Goal: Task Accomplishment & Management: Complete application form

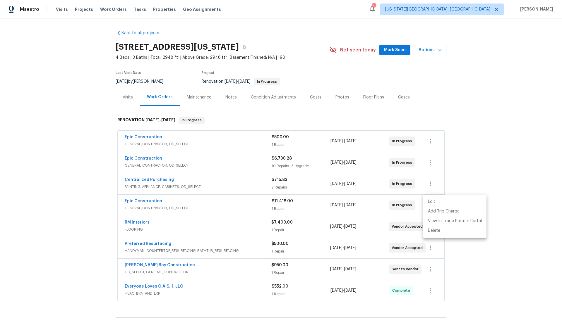
scroll to position [68, 0]
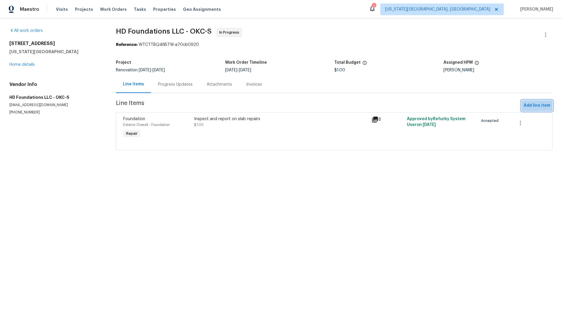
click at [528, 104] on span "Add line item" at bounding box center [536, 105] width 27 height 7
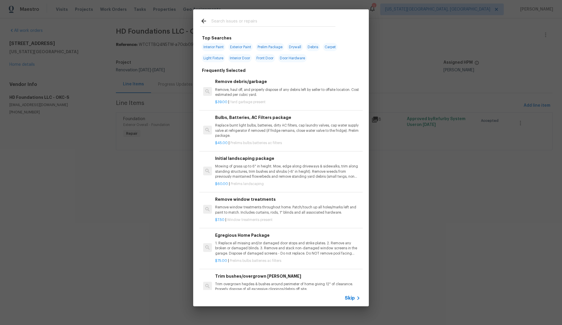
click at [349, 298] on span "Skip" at bounding box center [350, 299] width 10 height 6
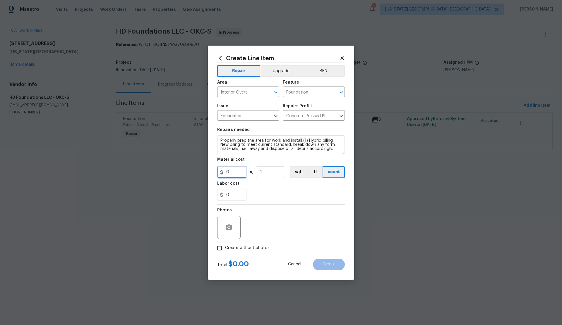
click at [231, 172] on input "0" at bounding box center [231, 172] width 29 height 12
click at [291, 263] on span "Cancel" at bounding box center [294, 264] width 13 height 4
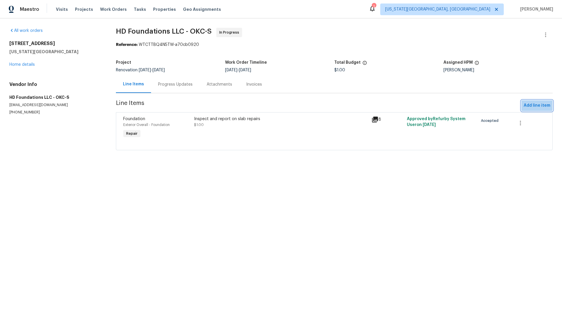
click at [526, 104] on span "Add line item" at bounding box center [536, 105] width 27 height 7
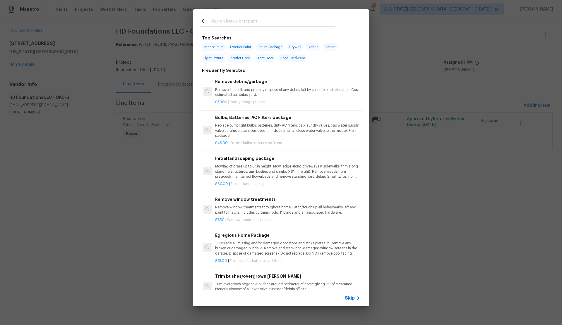
click at [346, 298] on span "Skip" at bounding box center [350, 299] width 10 height 6
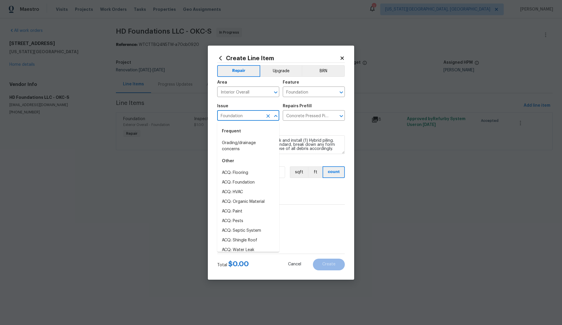
click at [251, 116] on input "Foundation" at bounding box center [240, 116] width 46 height 9
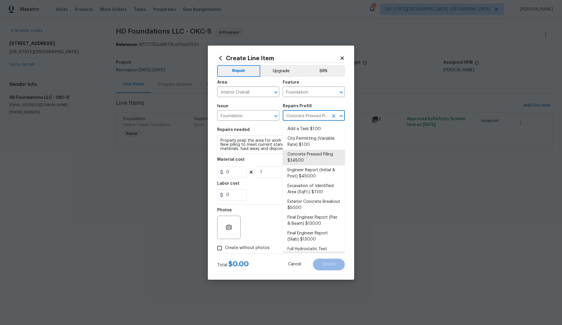
click at [309, 114] on input "Concrete Pressed Piling $345.00" at bounding box center [306, 116] width 46 height 9
click at [334, 116] on icon "Clear" at bounding box center [334, 116] width 6 height 6
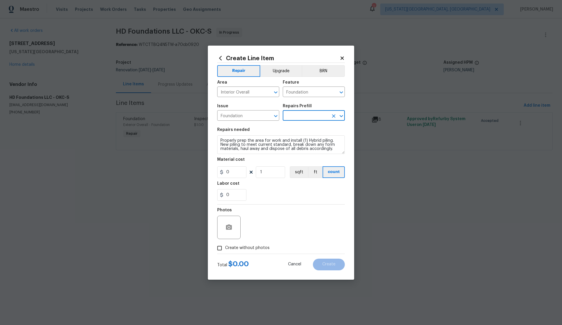
click at [294, 115] on input "text" at bounding box center [306, 116] width 46 height 9
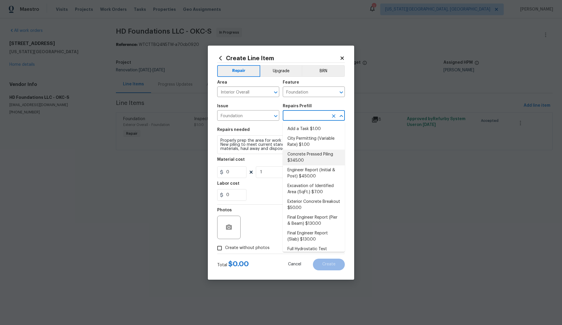
click at [298, 154] on li "Concrete Pressed Piling $345.00" at bounding box center [314, 158] width 62 height 16
type input "Concrete Pressed Piling $345.00"
type textarea "Properly prep the area for work and install (1) concrete pressed piling. New pi…"
type input "345"
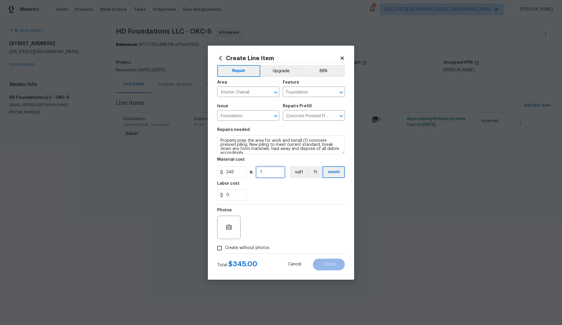
drag, startPoint x: 264, startPoint y: 172, endPoint x: 253, endPoint y: 173, distance: 10.9
click at [253, 173] on div "345 1 sqft ft count" at bounding box center [281, 172] width 128 height 12
type input "35"
drag, startPoint x: 219, startPoint y: 248, endPoint x: 238, endPoint y: 236, distance: 22.5
click at [220, 246] on input "Create without photos" at bounding box center [219, 248] width 11 height 11
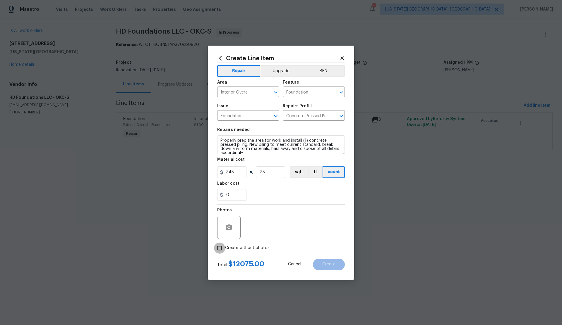
checkbox input "true"
click at [262, 228] on textarea at bounding box center [294, 227] width 99 height 23
type textarea "."
click at [329, 265] on span "Create" at bounding box center [328, 264] width 13 height 4
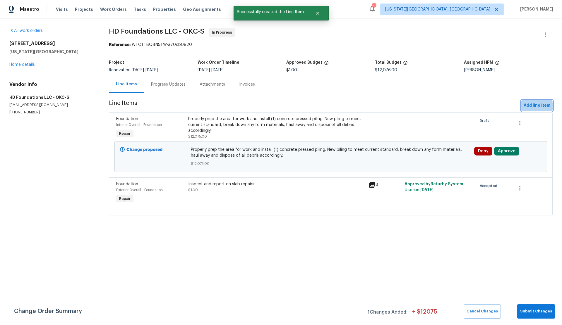
click at [529, 107] on span "Add line item" at bounding box center [536, 105] width 27 height 7
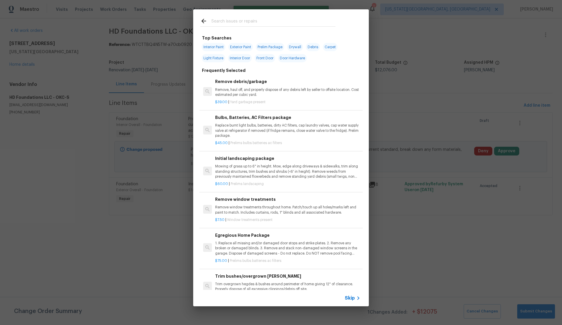
drag, startPoint x: 351, startPoint y: 298, endPoint x: 347, endPoint y: 295, distance: 5.0
click at [347, 296] on span "Skip" at bounding box center [350, 299] width 10 height 6
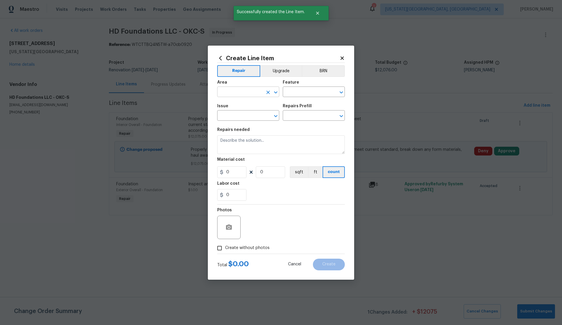
click at [240, 94] on input "text" at bounding box center [240, 92] width 46 height 9
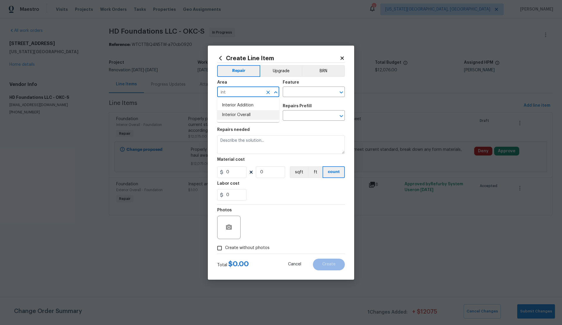
click at [245, 116] on li "Interior Overall" at bounding box center [248, 115] width 62 height 10
type input "Interior Overall"
click at [305, 91] on input "text" at bounding box center [306, 92] width 46 height 9
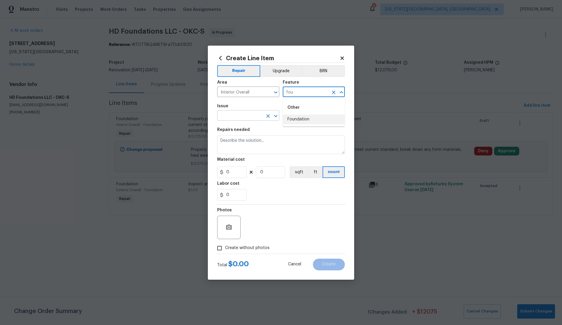
drag, startPoint x: 296, startPoint y: 118, endPoint x: 251, endPoint y: 115, distance: 45.2
click at [296, 118] on li "Foundation" at bounding box center [314, 120] width 62 height 10
type input "Foundation"
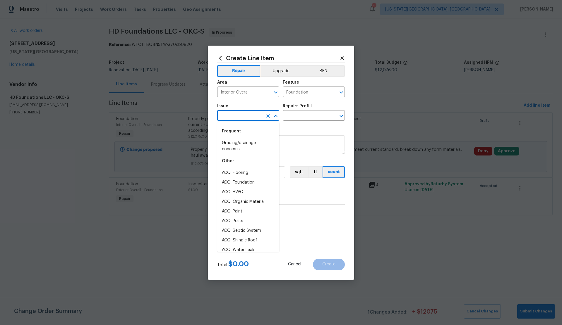
click at [232, 116] on input "text" at bounding box center [240, 116] width 46 height 9
click at [231, 152] on li "Foundation" at bounding box center [248, 153] width 62 height 10
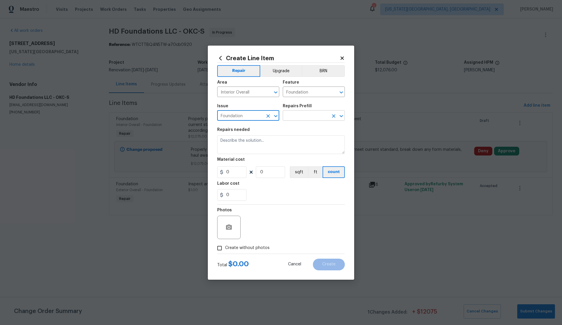
type input "Foundation"
click at [299, 115] on input "text" at bounding box center [306, 116] width 46 height 9
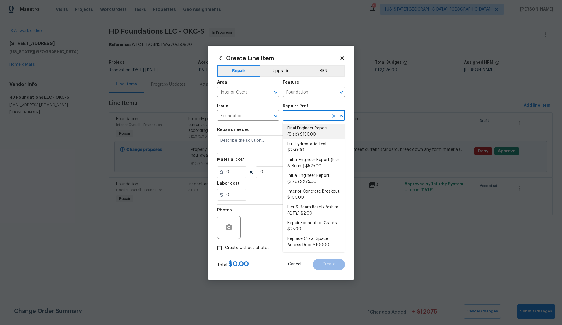
scroll to position [106, 0]
click at [294, 195] on li "Interior Concrete Breakout $100.00" at bounding box center [314, 194] width 62 height 16
type input "Interior Concrete Breakout $100.00"
type textarea "Properly prep the area for work, break out and install new concrete on the inte…"
type input "100"
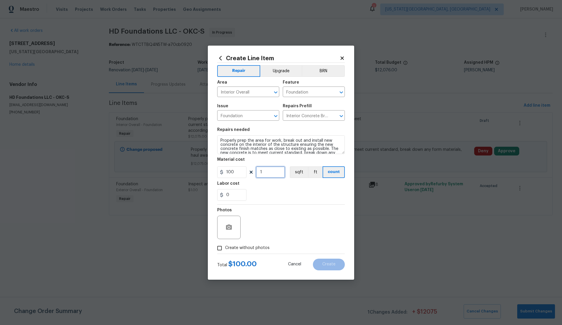
click at [255, 172] on div "100 1 sqft ft count" at bounding box center [281, 172] width 128 height 12
type input "52"
drag, startPoint x: 219, startPoint y: 248, endPoint x: 243, endPoint y: 239, distance: 25.3
click at [226, 246] on label "Create without photos" at bounding box center [242, 248] width 56 height 11
click at [225, 246] on input "Create without photos" at bounding box center [219, 248] width 11 height 11
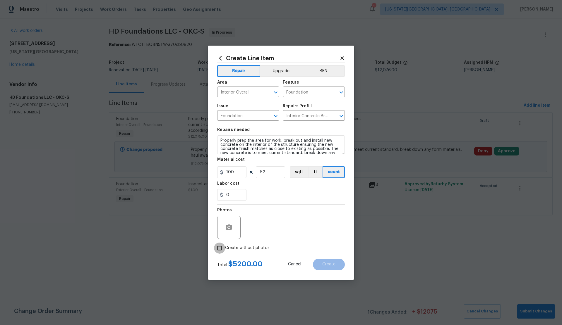
checkbox input "true"
click at [264, 229] on textarea at bounding box center [294, 227] width 99 height 23
type textarea "."
click at [336, 265] on button "Create" at bounding box center [329, 265] width 32 height 12
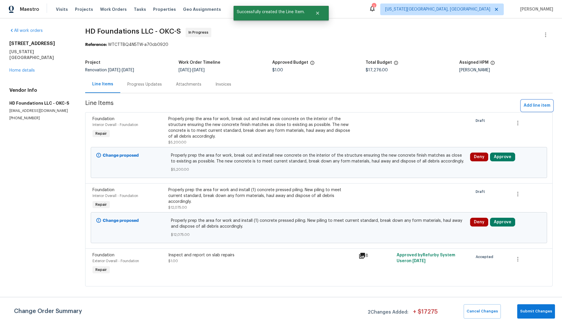
click at [538, 104] on span "Add line item" at bounding box center [536, 105] width 27 height 7
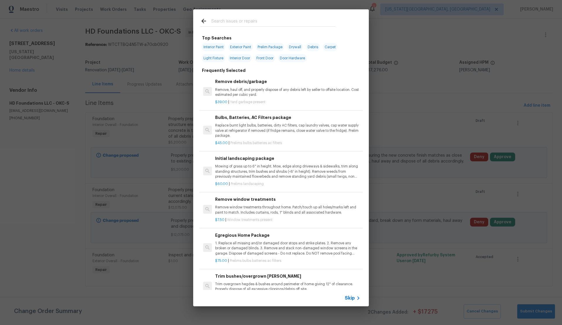
drag, startPoint x: 348, startPoint y: 297, endPoint x: 331, endPoint y: 280, distance: 23.8
click at [343, 292] on div "Skip" at bounding box center [281, 298] width 176 height 16
click at [351, 299] on span "Skip" at bounding box center [350, 299] width 10 height 6
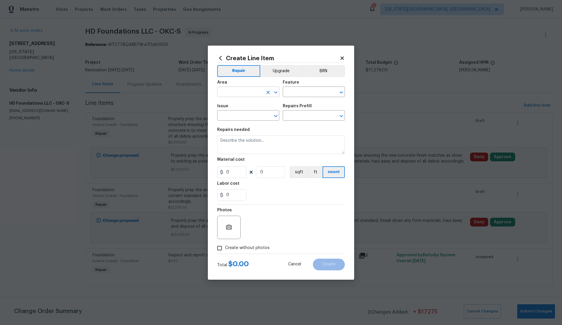
click at [239, 92] on input "text" at bounding box center [240, 92] width 46 height 9
type input "i"
type input "f"
click at [241, 112] on li "Interior Overall" at bounding box center [248, 115] width 62 height 10
type input "Interior Overall"
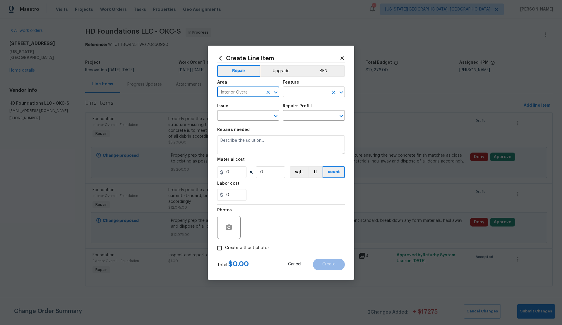
click at [291, 93] on input "text" at bounding box center [306, 92] width 46 height 9
drag, startPoint x: 296, startPoint y: 120, endPoint x: 293, endPoint y: 120, distance: 3.2
click at [296, 120] on li "Foundation" at bounding box center [314, 120] width 62 height 10
type input "Foundation"
click at [244, 116] on input "text" at bounding box center [240, 116] width 46 height 9
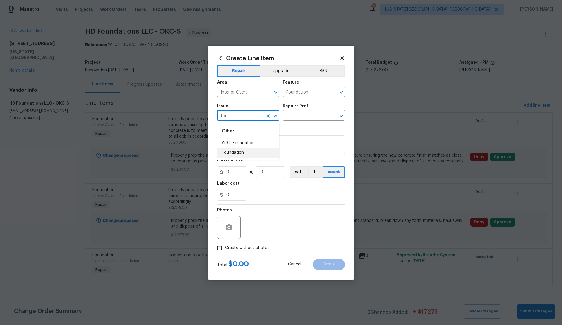
click at [237, 154] on li "Foundation" at bounding box center [248, 153] width 62 height 10
type input "Foundation"
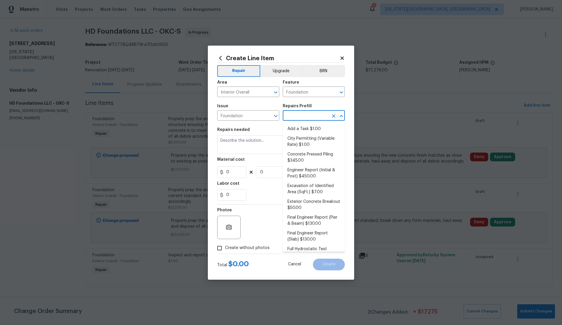
click at [296, 117] on input "text" at bounding box center [306, 116] width 46 height 9
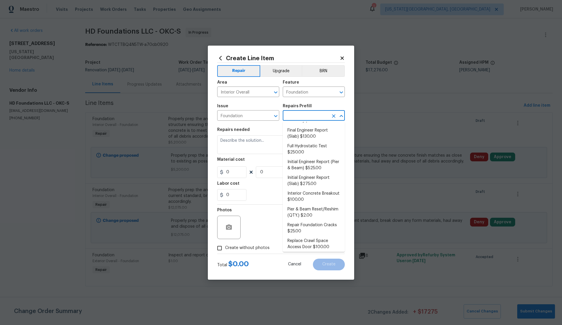
scroll to position [105, 0]
click at [305, 191] on li "Interior Concrete Breakout $100.00" at bounding box center [314, 195] width 62 height 16
type input "Interior Concrete Breakout $100.00"
type textarea "Properly prep the area for work, break out and install new concrete on the inte…"
type input "100"
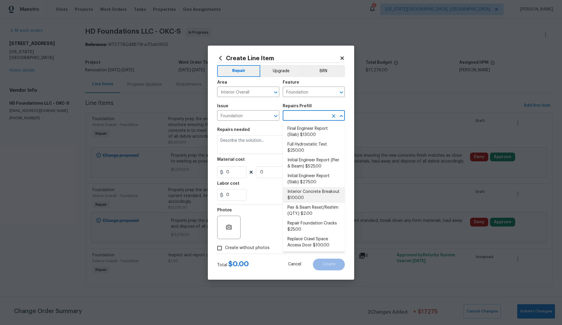
type input "1"
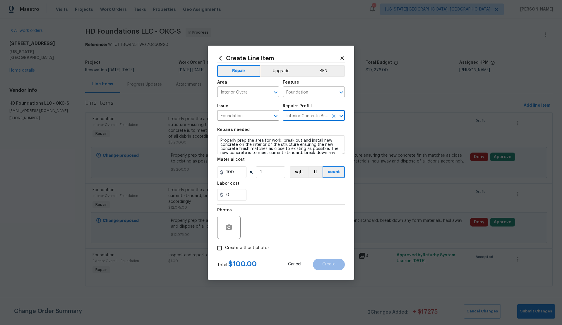
drag, startPoint x: 333, startPoint y: 115, endPoint x: 307, endPoint y: 117, distance: 26.7
click at [333, 115] on icon "Clear" at bounding box center [334, 116] width 6 height 6
click at [296, 116] on input "text" at bounding box center [306, 116] width 46 height 9
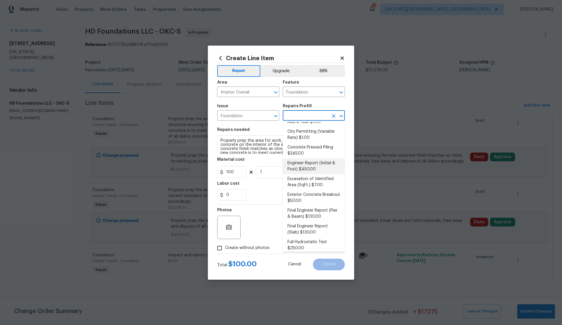
scroll to position [0, 0]
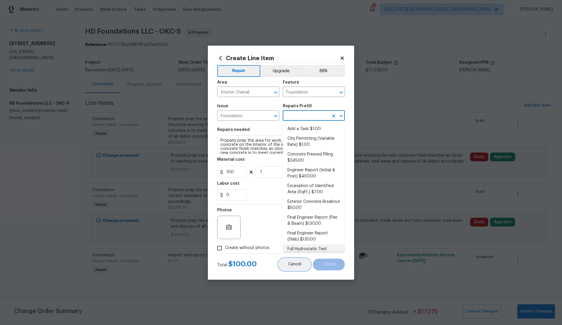
click at [291, 263] on span "Cancel" at bounding box center [294, 264] width 13 height 4
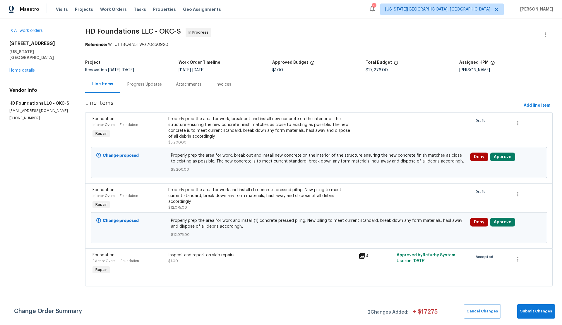
click at [113, 191] on span "Foundation" at bounding box center [103, 190] width 22 height 4
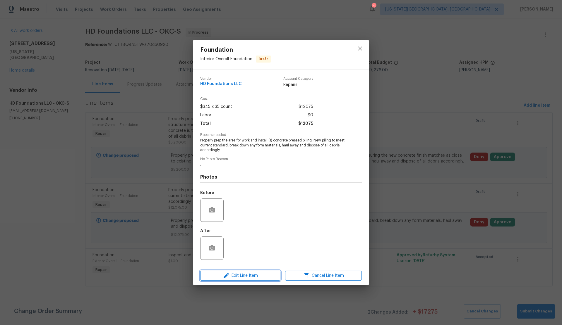
click at [242, 276] on span "Edit Line Item" at bounding box center [240, 275] width 77 height 7
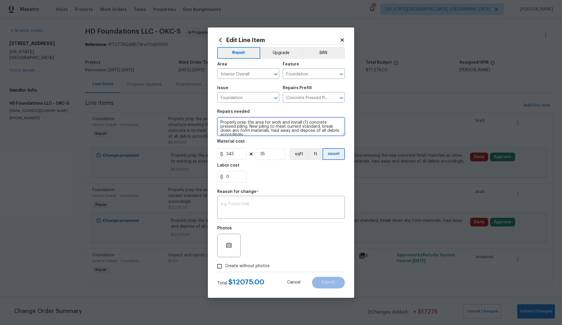
drag, startPoint x: 307, startPoint y: 123, endPoint x: 340, endPoint y: 123, distance: 33.1
click at [340, 123] on textarea "Properly prep the area for work and install (1) concrete pressed piling. New pi…" at bounding box center [281, 126] width 128 height 19
type textarea "Properly prep the area for work and install (1) Hybrid piling. New piling to me…"
drag, startPoint x: 265, startPoint y: 154, endPoint x: 259, endPoint y: 154, distance: 5.6
click at [259, 154] on input "35" at bounding box center [270, 154] width 29 height 12
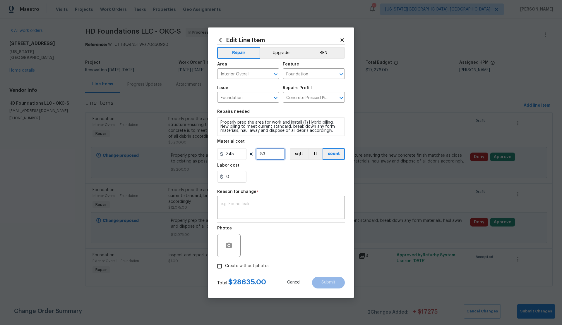
type input "83"
click at [221, 123] on textarea "Properly prep the area for work and install (1) Hybrid piling. New piling to me…" at bounding box center [281, 126] width 128 height 19
type textarea "48 Exterior, 35 Interior - Properly prep the area for work and install (1) Hybr…"
click at [246, 206] on textarea at bounding box center [281, 208] width 121 height 12
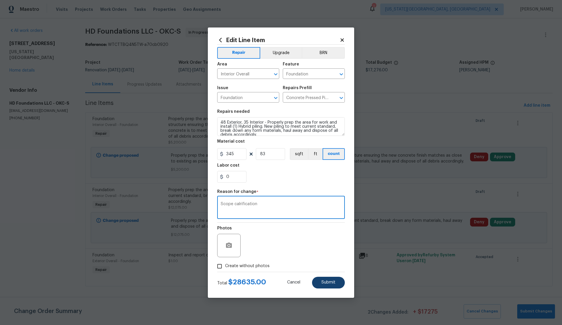
type textarea "Scope calrification"
click at [334, 284] on span "Submit" at bounding box center [328, 283] width 14 height 4
type textarea "Properly prep the area for work and install (1) concrete pressed piling. New pi…"
type input "35"
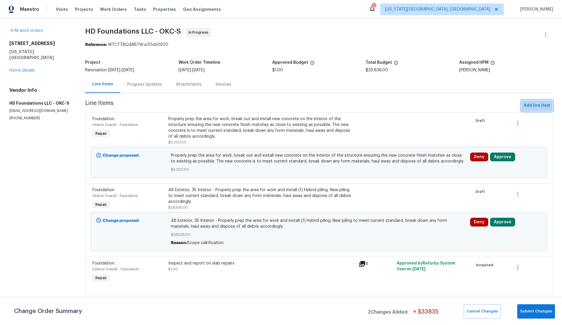
drag, startPoint x: 533, startPoint y: 105, endPoint x: 530, endPoint y: 105, distance: 3.2
click at [530, 105] on span "Add line item" at bounding box center [536, 105] width 27 height 7
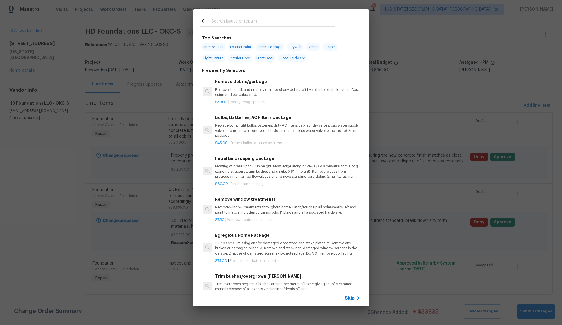
click at [349, 297] on span "Skip" at bounding box center [350, 299] width 10 height 6
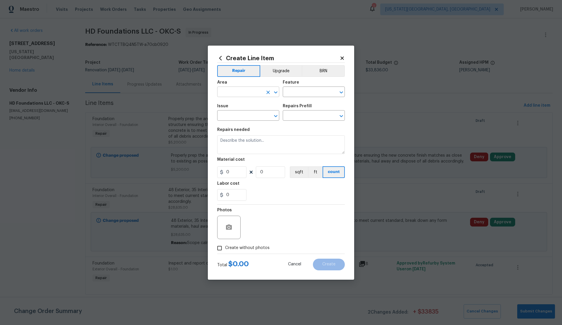
click at [235, 93] on input "text" at bounding box center [240, 92] width 46 height 9
drag, startPoint x: 232, startPoint y: 113, endPoint x: 291, endPoint y: 100, distance: 60.8
click at [232, 113] on li "Interior Overall" at bounding box center [248, 115] width 62 height 10
type input "Interior Overall"
click at [308, 92] on input "text" at bounding box center [306, 92] width 46 height 9
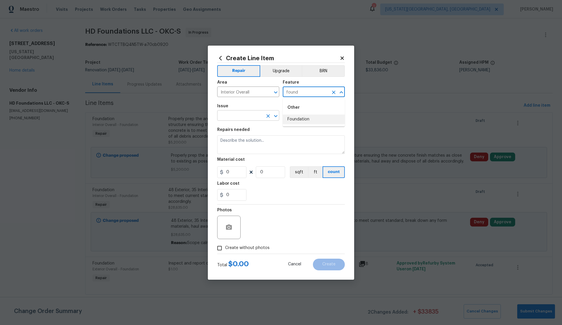
drag, startPoint x: 301, startPoint y: 119, endPoint x: 278, endPoint y: 118, distance: 22.5
click at [292, 118] on li "Foundation" at bounding box center [314, 120] width 62 height 10
type input "Foundation"
click at [224, 116] on input "text" at bounding box center [240, 116] width 46 height 9
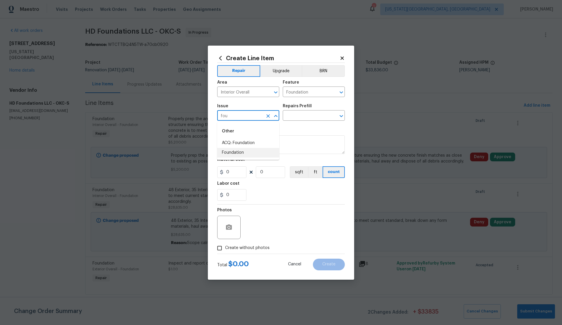
click at [230, 152] on li "Foundation" at bounding box center [248, 153] width 62 height 10
type input "Foundation"
click at [298, 115] on input "text" at bounding box center [306, 116] width 46 height 9
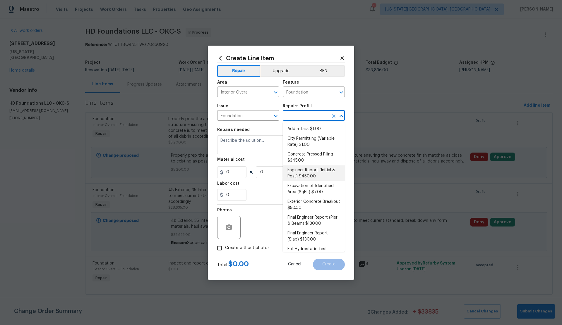
click at [304, 170] on li "Engineer Report (Initial & Post) $450.00" at bounding box center [314, 174] width 62 height 16
type textarea "Recieve and properly document the work needed and executed on through an engine…"
type input "1"
type input "Engineer Report (Initial & Post) $450.00"
type input "450"
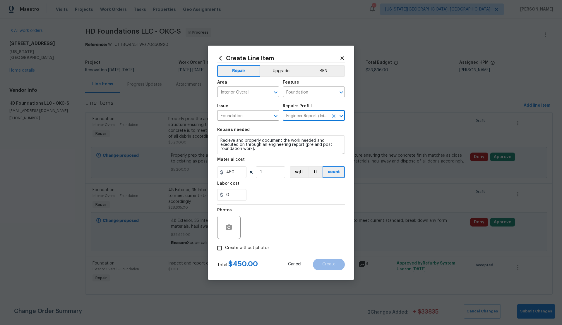
drag, startPoint x: 220, startPoint y: 250, endPoint x: 226, endPoint y: 246, distance: 6.6
click at [221, 249] on input "Create without photos" at bounding box center [219, 248] width 11 height 11
checkbox input "true"
click at [267, 231] on textarea at bounding box center [294, 227] width 99 height 23
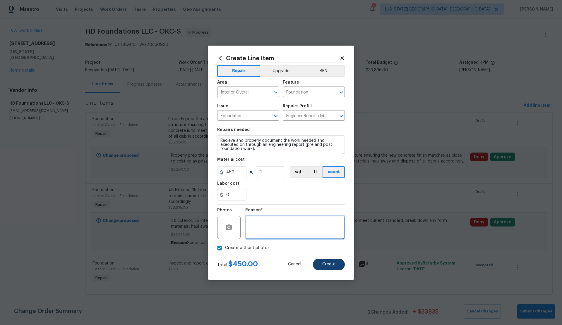
type textarea "."
click at [327, 264] on span "Create" at bounding box center [328, 264] width 13 height 4
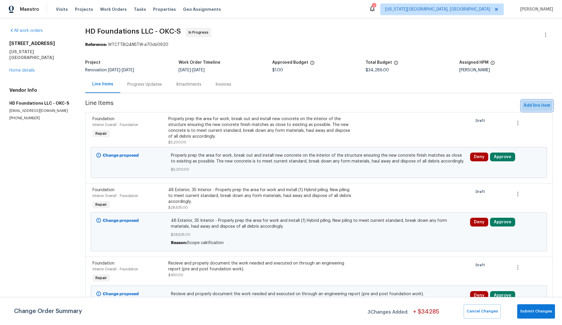
click at [528, 105] on span "Add line item" at bounding box center [536, 105] width 27 height 7
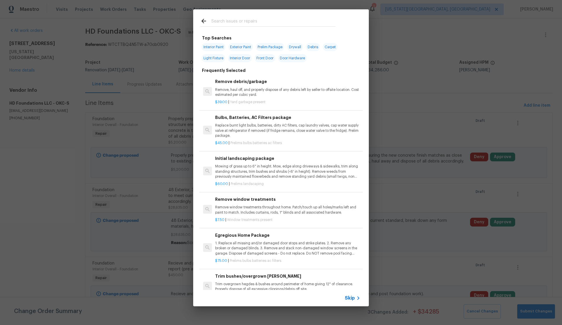
click at [348, 297] on span "Skip" at bounding box center [350, 299] width 10 height 6
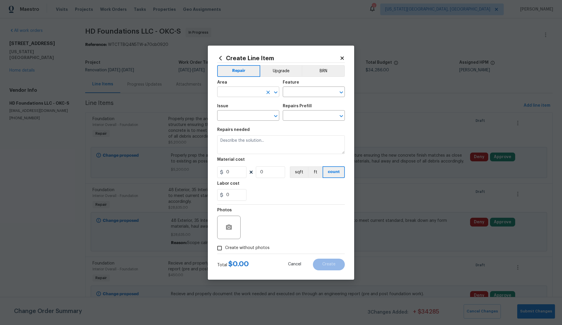
click at [226, 92] on input "text" at bounding box center [240, 92] width 46 height 9
drag, startPoint x: 238, startPoint y: 115, endPoint x: 242, endPoint y: 110, distance: 6.2
click at [238, 114] on li "Interior Overall" at bounding box center [248, 115] width 62 height 10
type input "Interior Overall"
click at [288, 93] on input "text" at bounding box center [306, 92] width 46 height 9
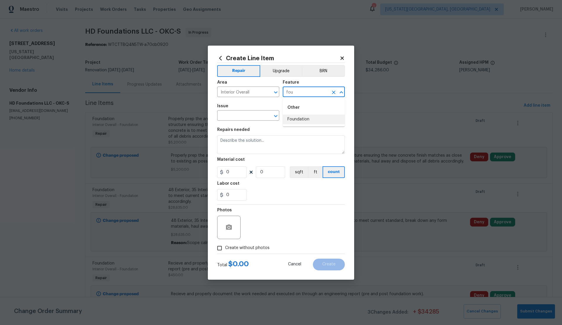
click at [301, 121] on li "Foundation" at bounding box center [314, 120] width 62 height 10
type input "Foundation"
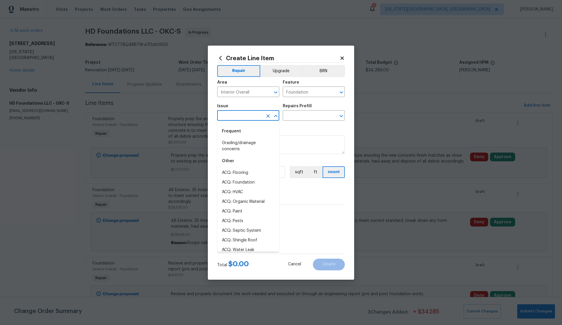
click at [239, 116] on input "text" at bounding box center [240, 116] width 46 height 9
drag, startPoint x: 236, startPoint y: 152, endPoint x: 277, endPoint y: 128, distance: 46.8
click at [238, 151] on li "Foundation" at bounding box center [248, 153] width 62 height 10
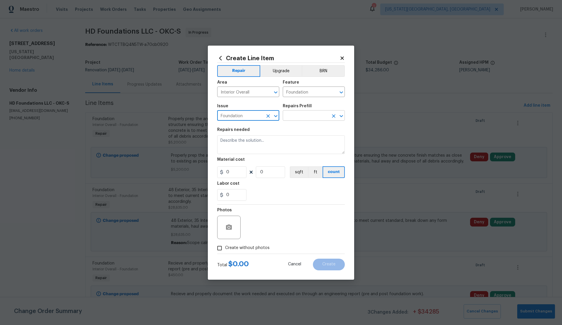
type input "Foundation"
click at [291, 115] on input "text" at bounding box center [306, 116] width 46 height 9
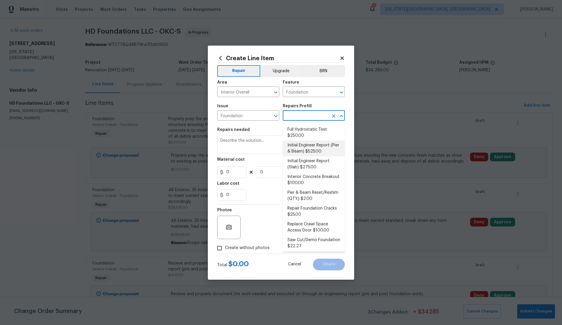
scroll to position [121, 0]
click at [306, 163] on li "Initial Engineer Report (Slab) $275.00" at bounding box center [314, 163] width 62 height 16
type input "Initial Engineer Report (Slab) $275.00"
type textarea "Recieve and properly document the work needed through an engineering report pri…"
type input "275"
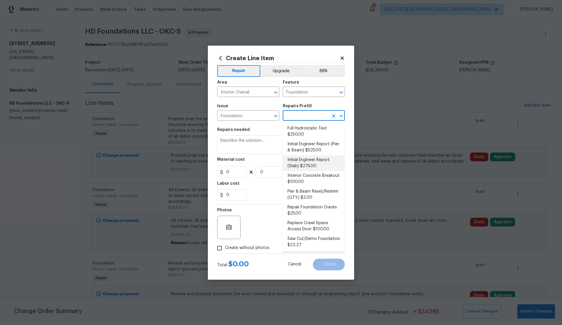
type input "1"
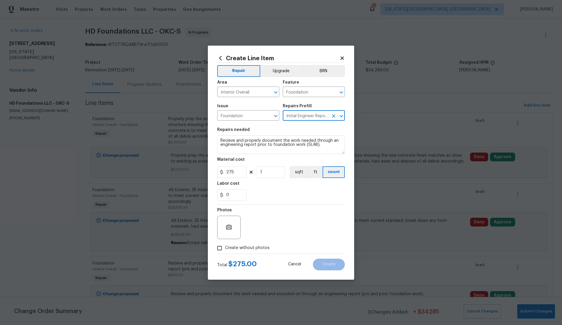
drag, startPoint x: 221, startPoint y: 248, endPoint x: 236, endPoint y: 242, distance: 16.4
click at [224, 248] on input "Create without photos" at bounding box center [219, 248] width 11 height 11
checkbox input "true"
click at [263, 227] on textarea at bounding box center [294, 227] width 99 height 23
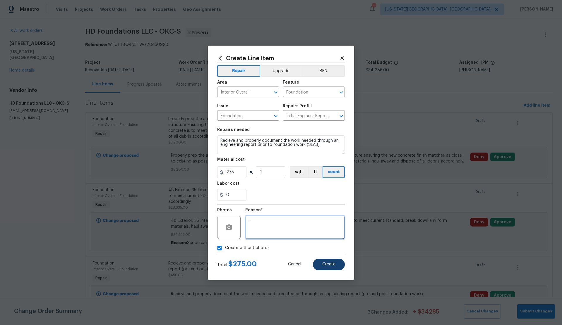
type textarea "."
click at [331, 265] on span "Create" at bounding box center [328, 264] width 13 height 4
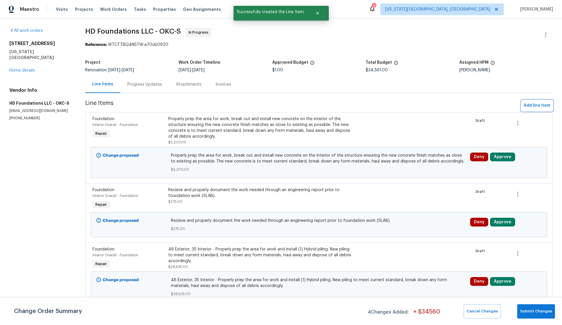
click at [538, 105] on span "Add line item" at bounding box center [536, 105] width 27 height 7
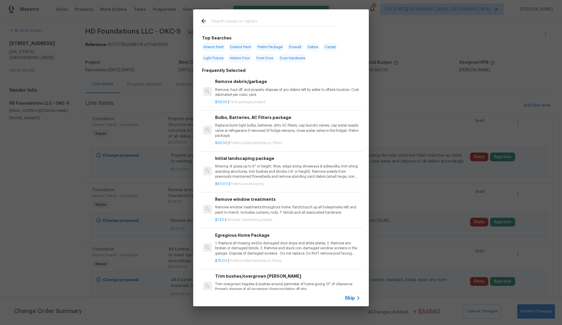
click at [348, 298] on span "Skip" at bounding box center [350, 299] width 10 height 6
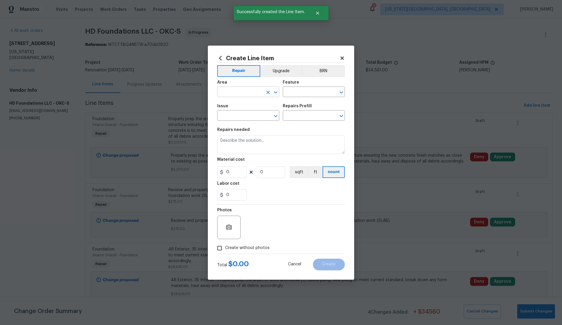
click at [238, 92] on input "text" at bounding box center [240, 92] width 46 height 9
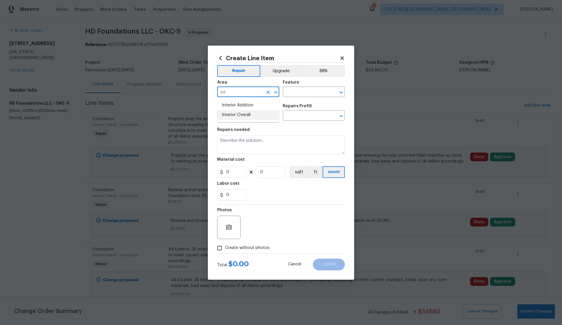
drag, startPoint x: 241, startPoint y: 114, endPoint x: 244, endPoint y: 112, distance: 3.4
click at [242, 113] on li "Interior Overall" at bounding box center [248, 115] width 62 height 10
type input "Interior Overall"
click at [291, 92] on input "text" at bounding box center [306, 92] width 46 height 9
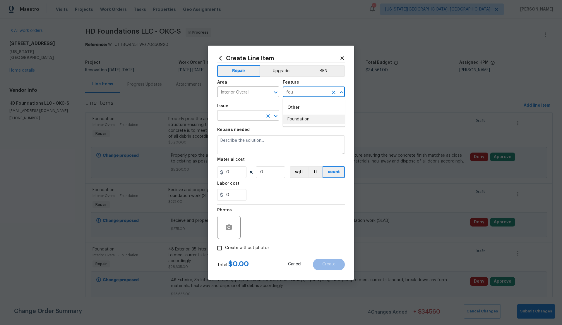
drag, startPoint x: 295, startPoint y: 120, endPoint x: 262, endPoint y: 117, distance: 32.9
click at [294, 120] on li "Foundation" at bounding box center [314, 120] width 62 height 10
type input "Foundation"
click at [243, 117] on input "text" at bounding box center [240, 116] width 46 height 9
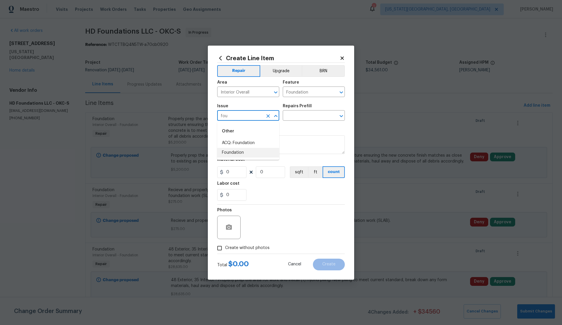
drag, startPoint x: 238, startPoint y: 152, endPoint x: 287, endPoint y: 128, distance: 55.4
click at [242, 150] on li "Foundation" at bounding box center [248, 153] width 62 height 10
type input "Foundation"
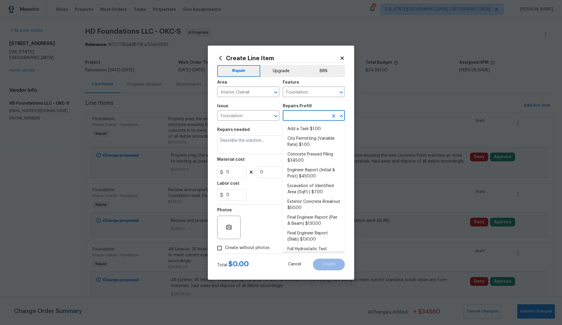
click at [300, 118] on input "text" at bounding box center [306, 116] width 46 height 9
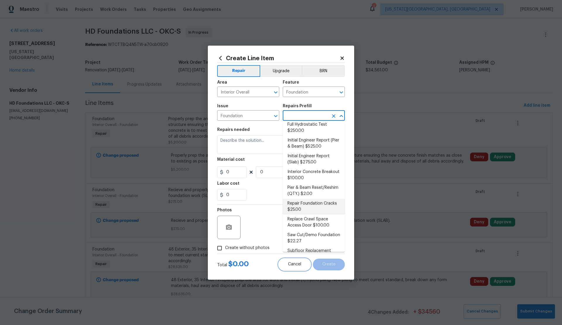
click at [296, 264] on span "Cancel" at bounding box center [294, 264] width 13 height 4
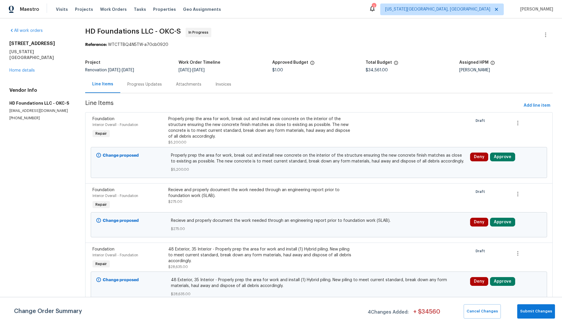
scroll to position [1, 0]
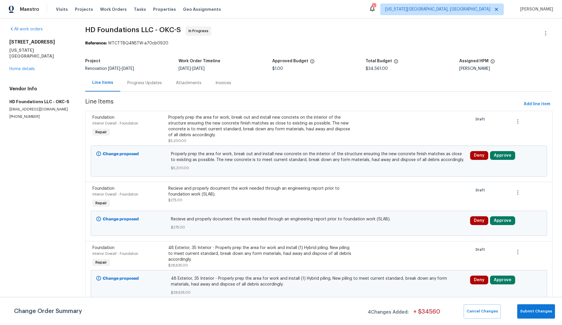
click at [107, 118] on span "Foundation" at bounding box center [103, 118] width 22 height 4
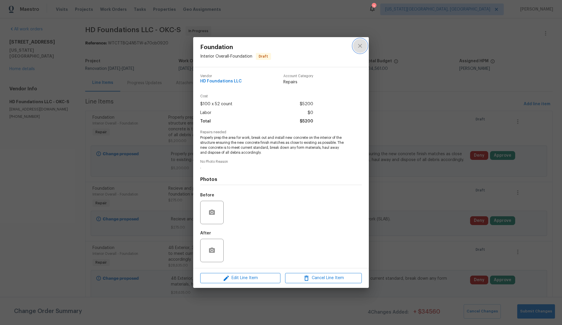
drag, startPoint x: 358, startPoint y: 45, endPoint x: 333, endPoint y: 58, distance: 27.6
click at [358, 45] on icon "close" at bounding box center [359, 45] width 7 height 7
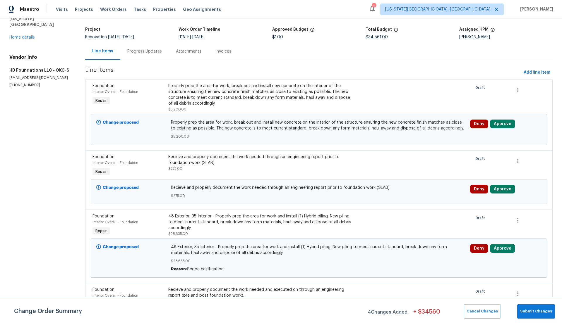
scroll to position [46, 0]
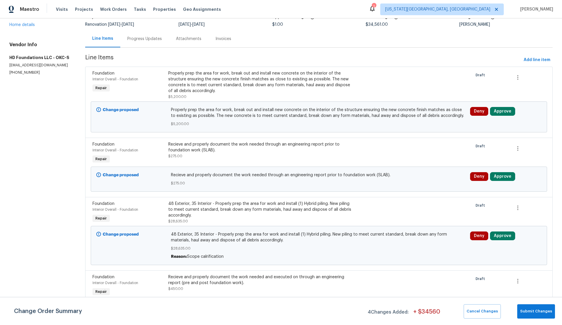
click at [109, 204] on span "Foundation" at bounding box center [103, 204] width 22 height 4
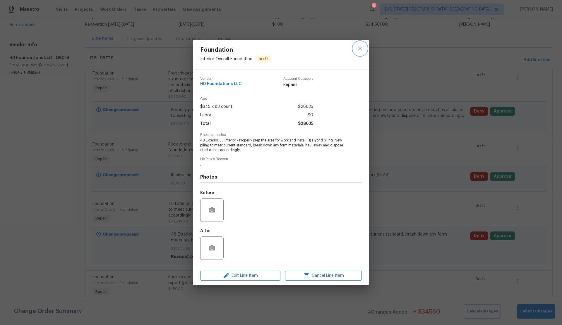
click at [360, 49] on icon "close" at bounding box center [359, 48] width 7 height 7
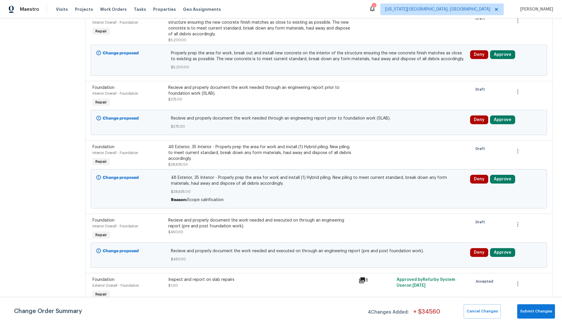
scroll to position [105, 0]
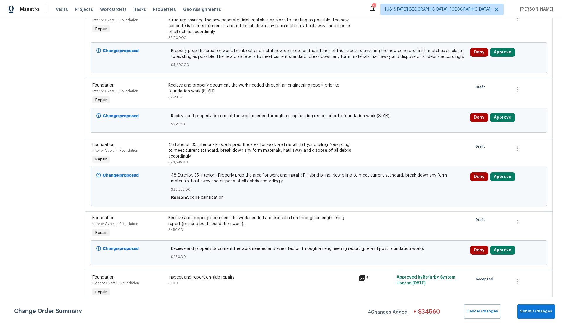
click at [105, 144] on span "Foundation" at bounding box center [103, 145] width 22 height 4
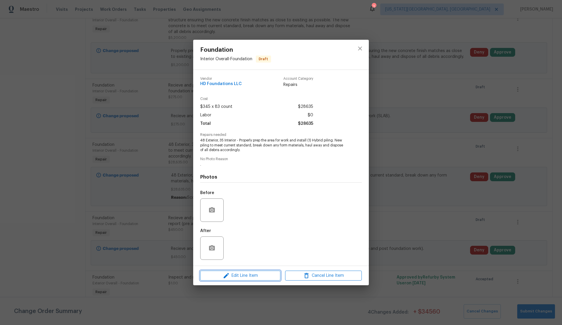
click at [236, 276] on span "Edit Line Item" at bounding box center [240, 275] width 77 height 7
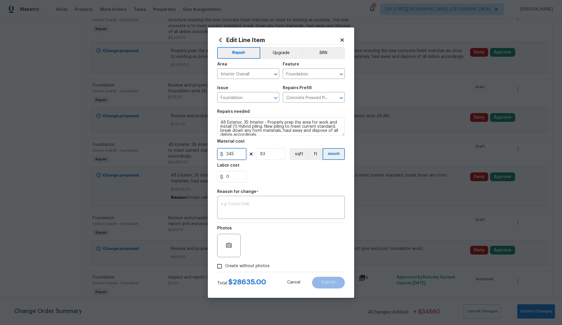
drag, startPoint x: 227, startPoint y: 154, endPoint x: 216, endPoint y: 153, distance: 11.2
click at [216, 153] on div "Edit Line Item Repair Upgrade BRN Area Interior Overall ​ Feature Foundation ​ …" at bounding box center [281, 163] width 146 height 271
type input "503"
click at [234, 205] on textarea at bounding box center [281, 208] width 121 height 12
type textarea "."
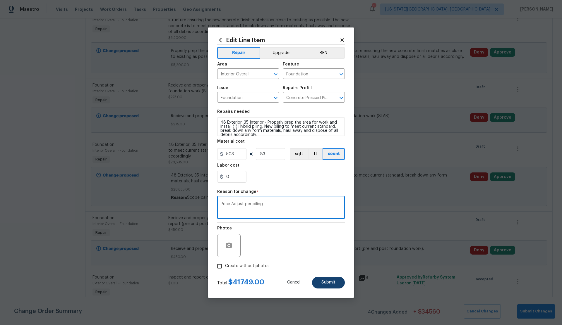
type textarea "Price Adjust per piling"
click at [325, 282] on span "Submit" at bounding box center [328, 283] width 14 height 4
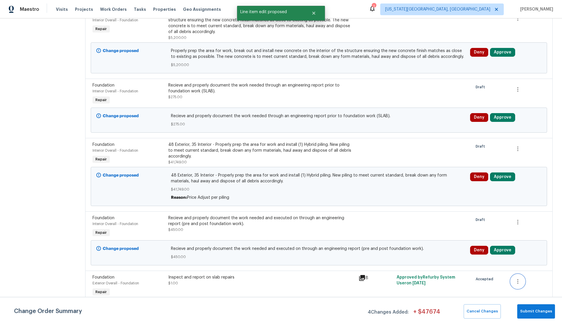
click at [519, 280] on icon "button" at bounding box center [517, 281] width 7 height 7
click at [519, 280] on li "Cancel" at bounding box center [522, 282] width 23 height 10
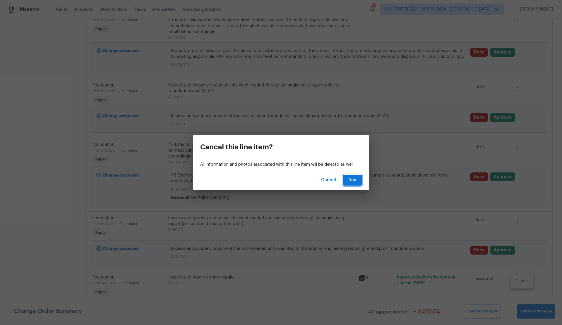
click at [351, 180] on span "Yes" at bounding box center [352, 180] width 9 height 7
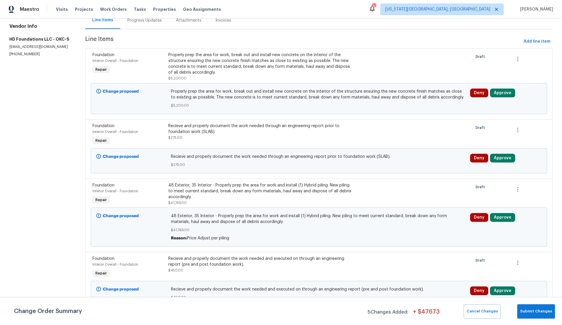
scroll to position [68, 0]
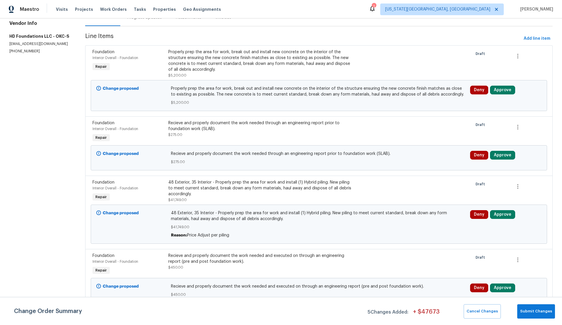
click at [109, 256] on span "Foundation" at bounding box center [103, 256] width 22 height 4
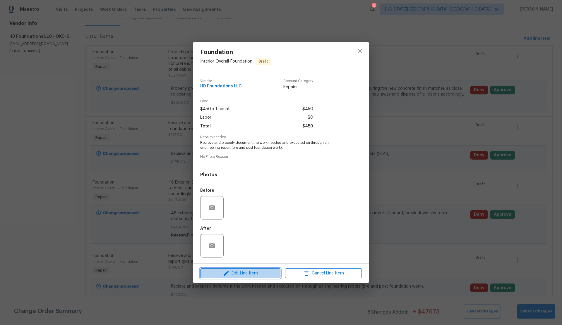
click at [245, 272] on span "Edit Line Item" at bounding box center [240, 273] width 77 height 7
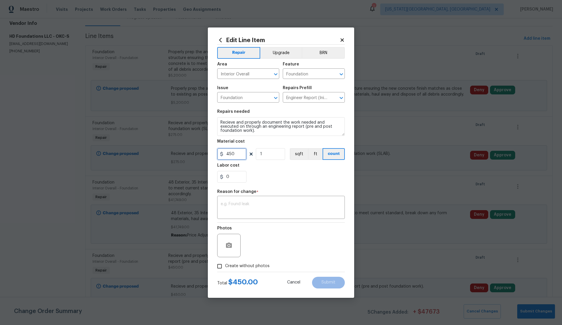
drag, startPoint x: 235, startPoint y: 153, endPoint x: 216, endPoint y: 153, distance: 19.0
click at [216, 153] on div "Edit Line Item Repair Upgrade BRN Area Interior Overall ​ Feature Foundation ​ …" at bounding box center [281, 163] width 146 height 271
type input "425"
click at [241, 206] on textarea at bounding box center [281, 208] width 121 height 12
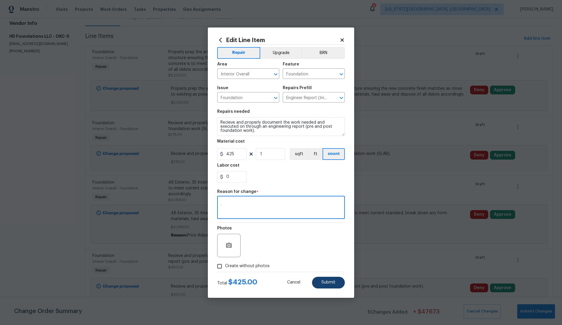
type textarea "."
drag, startPoint x: 327, startPoint y: 281, endPoint x: 322, endPoint y: 265, distance: 16.8
click at [327, 281] on span "Submit" at bounding box center [328, 283] width 14 height 4
type input "450"
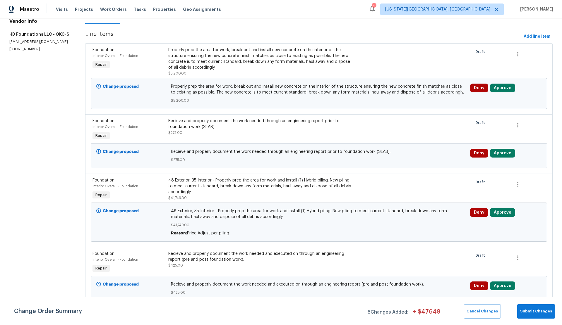
scroll to position [76, 0]
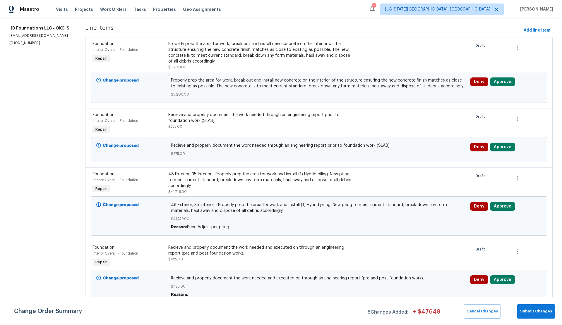
click at [113, 248] on span "Foundation" at bounding box center [103, 248] width 22 height 4
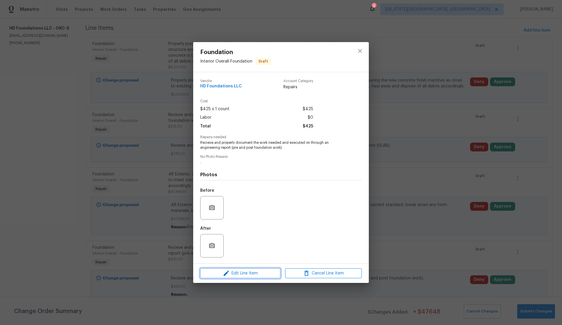
click at [239, 274] on span "Edit Line Item" at bounding box center [240, 273] width 77 height 7
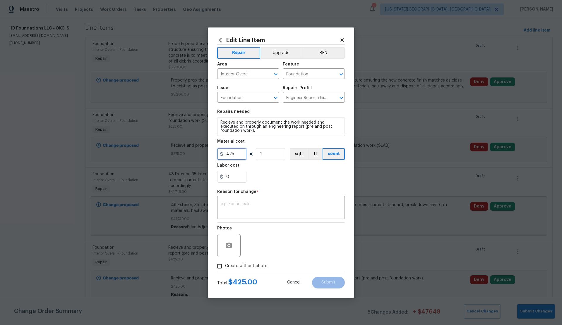
click at [236, 152] on input "425" at bounding box center [231, 154] width 29 height 12
type input "426"
click at [254, 211] on textarea at bounding box center [281, 208] width 121 height 12
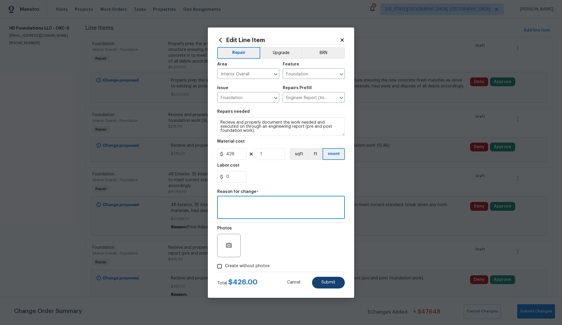
type textarea "."
drag, startPoint x: 324, startPoint y: 281, endPoint x: 320, endPoint y: 279, distance: 4.7
click at [324, 281] on span "Submit" at bounding box center [328, 283] width 14 height 4
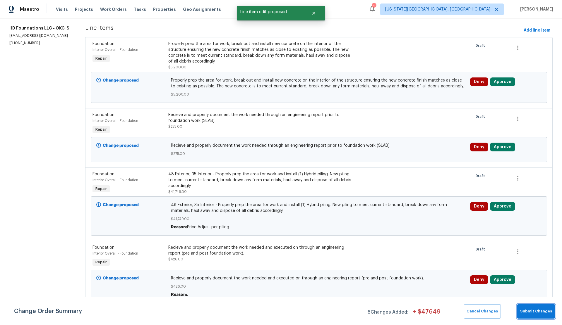
click at [543, 312] on span "Submit Changes" at bounding box center [536, 311] width 32 height 7
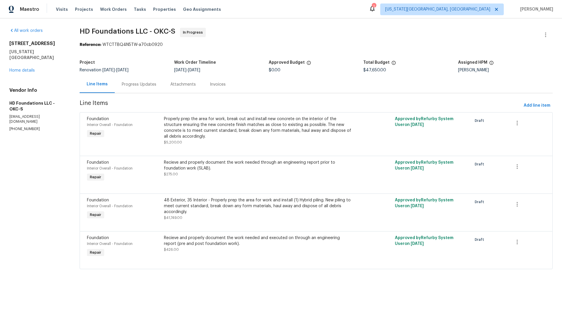
scroll to position [0, 0]
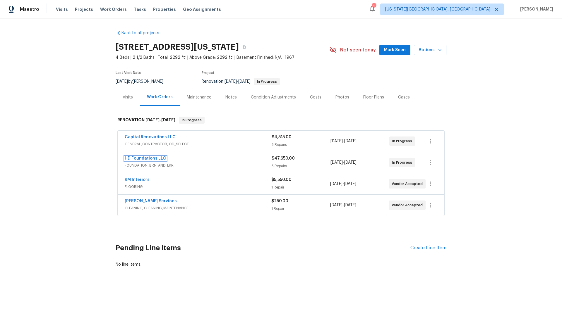
click at [146, 159] on link "HD Foundations LLC" at bounding box center [146, 159] width 42 height 4
click at [432, 163] on icon "button" at bounding box center [430, 162] width 7 height 7
click at [432, 164] on li "Edit" at bounding box center [454, 163] width 63 height 10
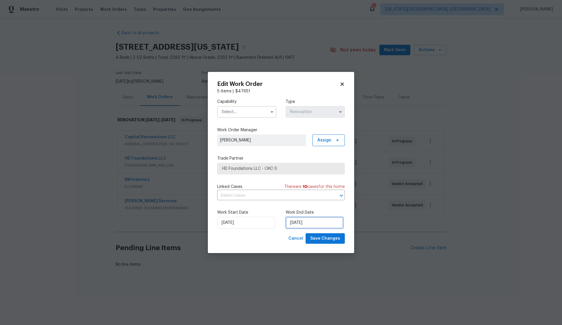
click at [310, 222] on input "8/29/2025" at bounding box center [315, 223] width 58 height 12
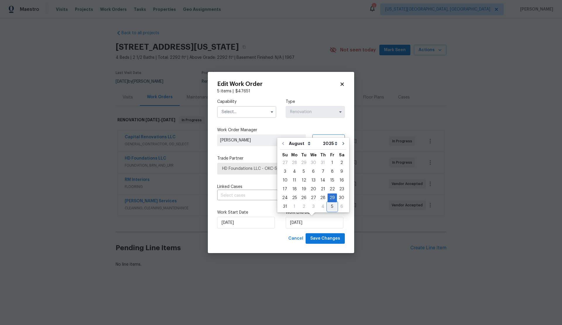
click at [329, 205] on div "5" at bounding box center [331, 207] width 9 height 8
type input "9/5/2025"
select select "8"
click at [303, 179] on div "9" at bounding box center [303, 180] width 9 height 8
type input "9/9/2025"
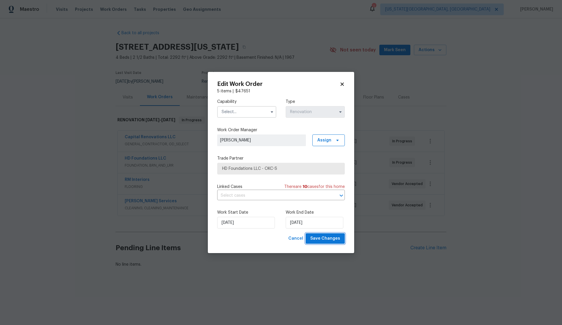
click at [329, 238] on span "Save Changes" at bounding box center [325, 238] width 30 height 7
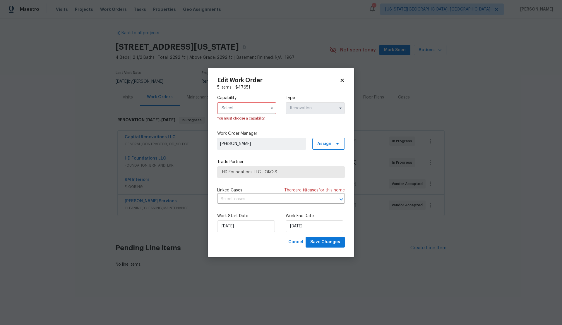
drag, startPoint x: 229, startPoint y: 108, endPoint x: 233, endPoint y: 113, distance: 6.9
click at [229, 108] on input "text" at bounding box center [246, 108] width 59 height 12
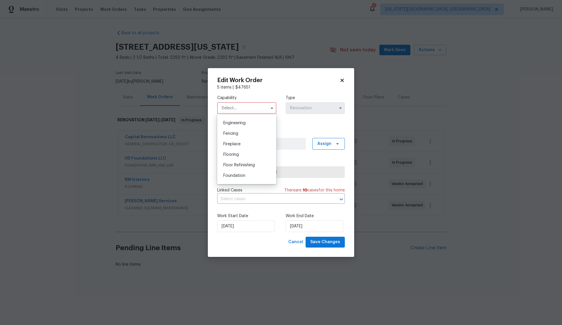
scroll to position [195, 0]
click at [238, 173] on span "Foundation" at bounding box center [234, 174] width 22 height 4
type input "Foundation"
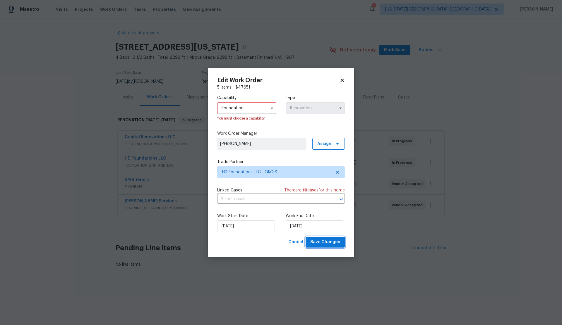
click at [330, 241] on span "Save Changes" at bounding box center [325, 242] width 30 height 7
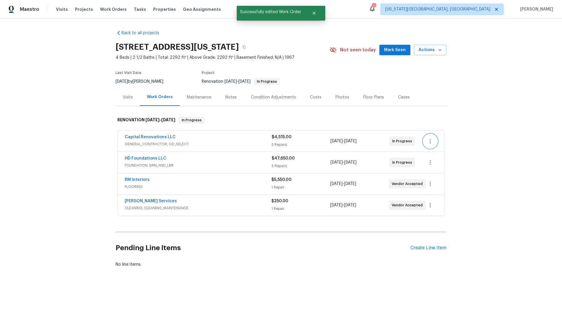
click at [431, 140] on icon "button" at bounding box center [430, 141] width 7 height 7
drag, startPoint x: 433, startPoint y: 142, endPoint x: 429, endPoint y: 143, distance: 4.8
click at [433, 142] on li "Edit" at bounding box center [454, 142] width 63 height 10
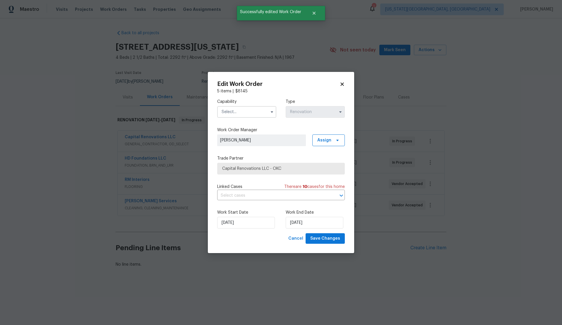
drag, startPoint x: 231, startPoint y: 112, endPoint x: 234, endPoint y: 116, distance: 4.0
click at [231, 112] on input "text" at bounding box center [246, 112] width 59 height 12
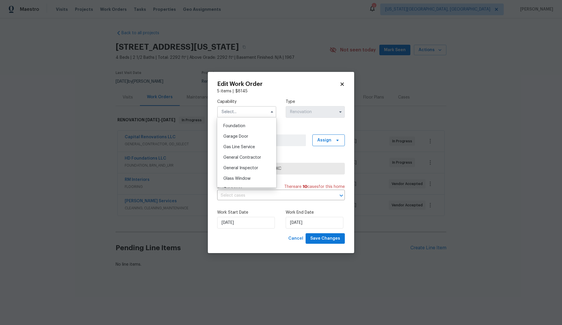
scroll to position [248, 0]
click at [241, 156] on span "General Contractor" at bounding box center [242, 156] width 38 height 4
type input "General Contractor"
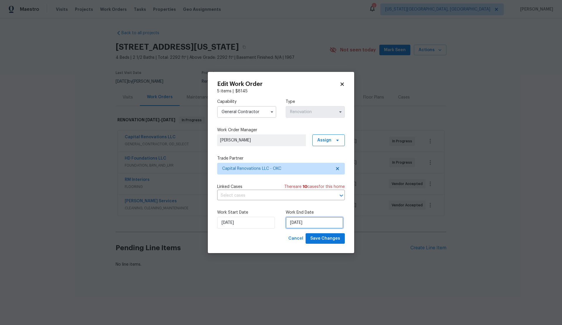
click at [317, 222] on input "[DATE]" at bounding box center [315, 223] width 58 height 12
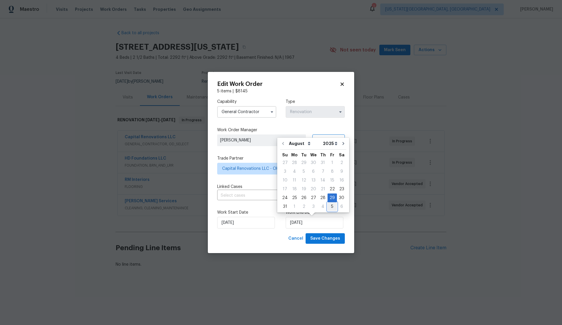
click at [329, 206] on div "5" at bounding box center [331, 207] width 9 height 8
type input "9/5/2025"
select select "8"
click at [329, 180] on div "12" at bounding box center [331, 180] width 9 height 8
type input "9/12/2025"
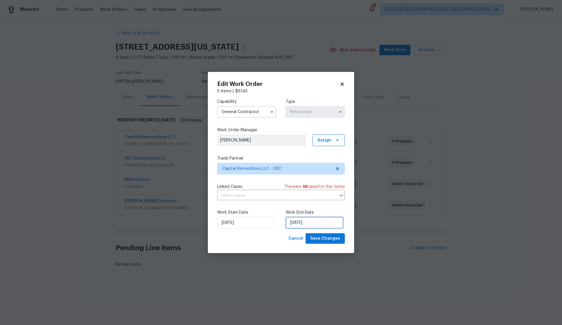
select select "8"
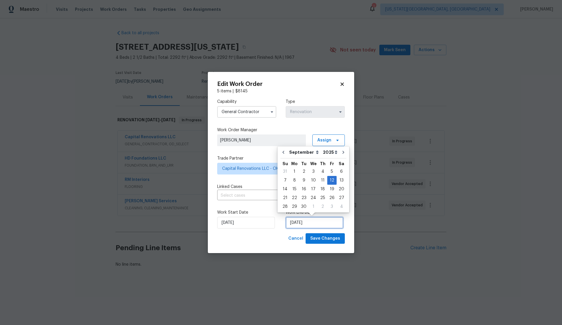
drag, startPoint x: 319, startPoint y: 219, endPoint x: 317, endPoint y: 216, distance: 4.2
click at [319, 219] on input "9/12/2025" at bounding box center [315, 223] width 58 height 12
click at [328, 188] on div "19" at bounding box center [331, 189] width 9 height 8
type input "9/19/2025"
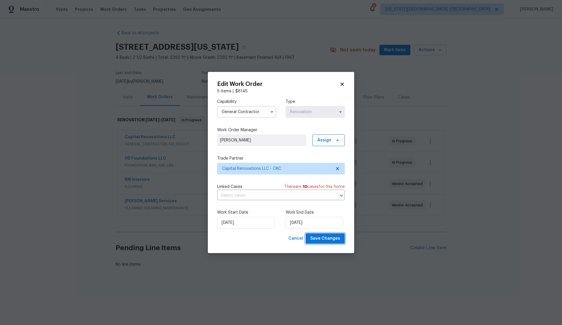
click at [325, 240] on span "Save Changes" at bounding box center [325, 238] width 30 height 7
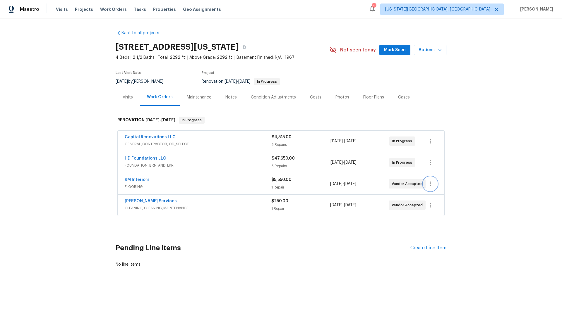
click at [433, 184] on icon "button" at bounding box center [430, 184] width 7 height 7
drag, startPoint x: 434, startPoint y: 183, endPoint x: 388, endPoint y: 176, distance: 46.8
click at [433, 183] on li "Edit" at bounding box center [454, 184] width 63 height 10
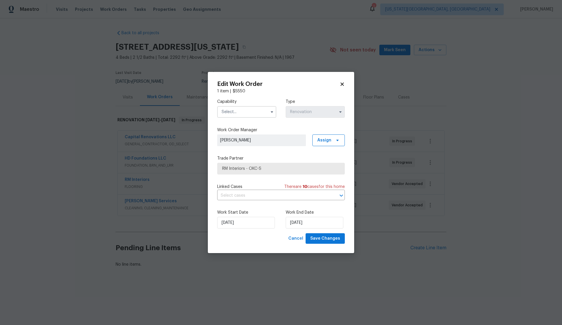
drag, startPoint x: 243, startPoint y: 112, endPoint x: 243, endPoint y: 116, distance: 3.8
click at [243, 112] on input "text" at bounding box center [246, 112] width 59 height 12
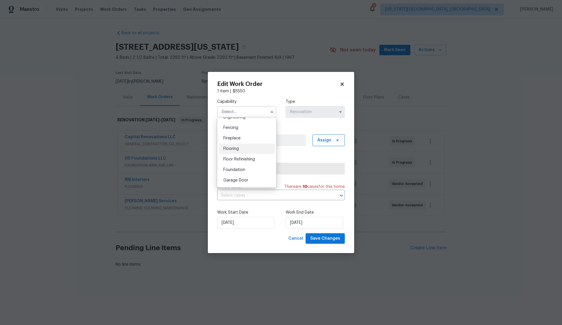
scroll to position [203, 0]
click at [228, 150] on span "Flooring" at bounding box center [231, 148] width 16 height 4
type input "Flooring"
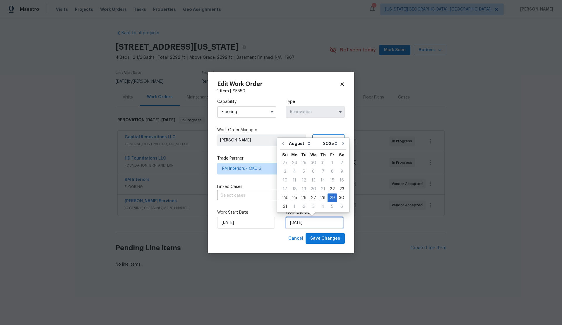
click at [315, 221] on input "8/29/2025" at bounding box center [315, 223] width 58 height 12
click at [330, 208] on div "5" at bounding box center [331, 207] width 9 height 8
type input "9/5/2025"
select select "8"
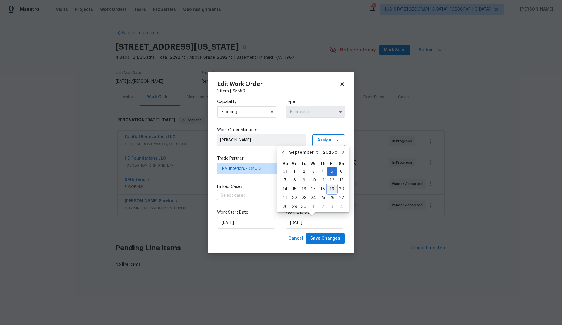
drag, startPoint x: 331, startPoint y: 189, endPoint x: 330, endPoint y: 195, distance: 6.2
click at [331, 189] on div "19" at bounding box center [331, 189] width 9 height 8
type input "9/19/2025"
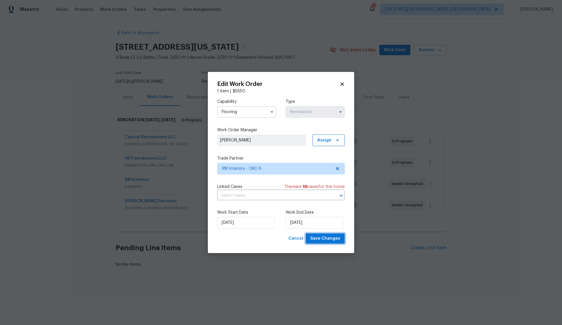
click at [325, 238] on span "Save Changes" at bounding box center [325, 238] width 30 height 7
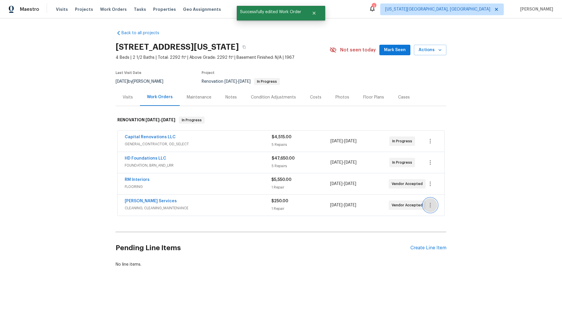
click at [431, 205] on icon "button" at bounding box center [430, 205] width 7 height 7
drag, startPoint x: 434, startPoint y: 204, endPoint x: 414, endPoint y: 205, distance: 20.6
click at [434, 204] on li "Edit" at bounding box center [454, 206] width 63 height 10
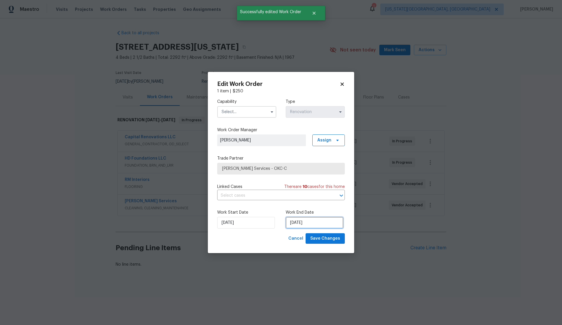
drag, startPoint x: 304, startPoint y: 223, endPoint x: 295, endPoint y: 215, distance: 11.8
click at [304, 223] on input "8/29/2025" at bounding box center [315, 223] width 58 height 12
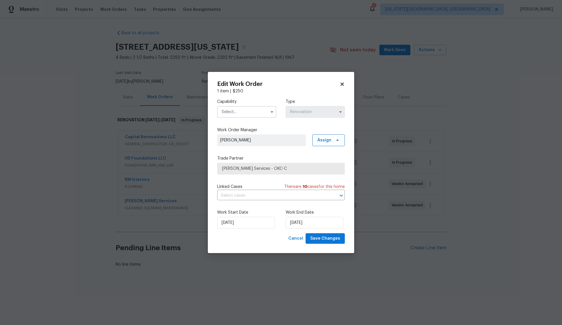
click at [234, 114] on input "text" at bounding box center [246, 112] width 59 height 12
drag, startPoint x: 232, startPoint y: 145, endPoint x: 266, endPoint y: 170, distance: 41.3
click at [232, 146] on span "Cleaning" at bounding box center [231, 148] width 17 height 4
type input "Cleaning"
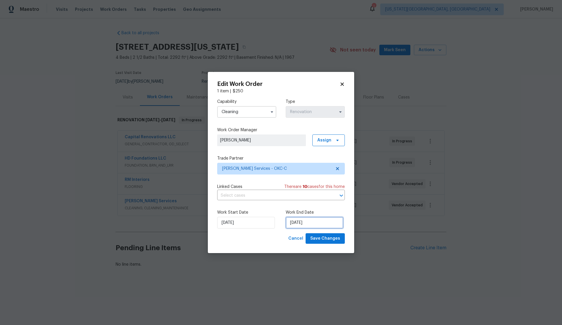
click at [306, 219] on input "8/29/2025" at bounding box center [315, 223] width 58 height 12
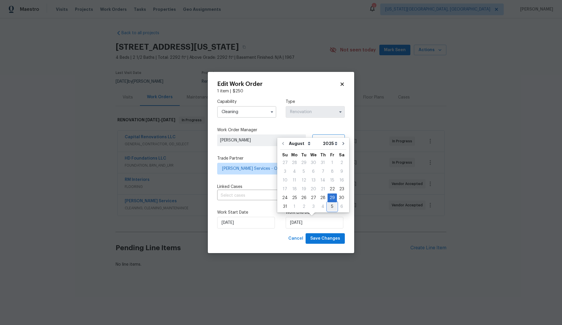
click at [330, 207] on div "5" at bounding box center [331, 207] width 9 height 8
type input "9/5/2025"
select select "8"
drag, startPoint x: 330, startPoint y: 190, endPoint x: 330, endPoint y: 222, distance: 32.5
click at [330, 190] on div "19" at bounding box center [331, 189] width 9 height 8
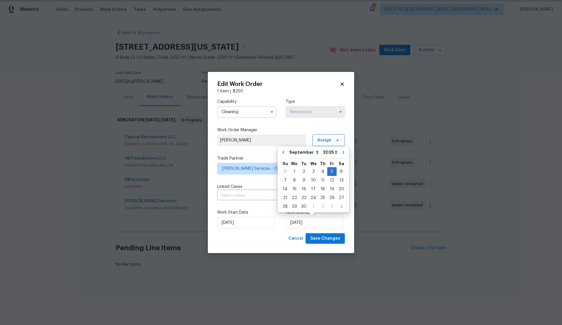
type input "9/19/2025"
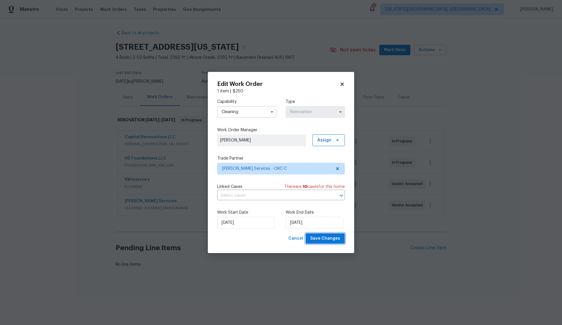
drag, startPoint x: 331, startPoint y: 238, endPoint x: 296, endPoint y: 216, distance: 41.9
click at [331, 238] on span "Save Changes" at bounding box center [325, 238] width 30 height 7
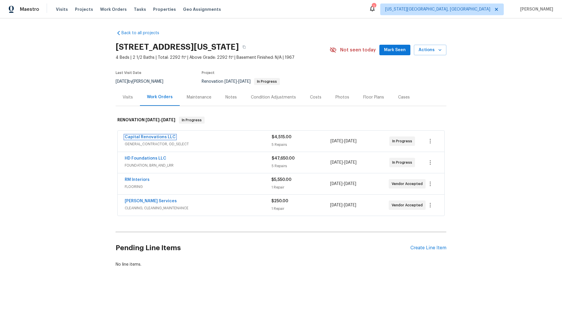
click at [147, 137] on link "Capital Renovations LLC" at bounding box center [150, 137] width 51 height 4
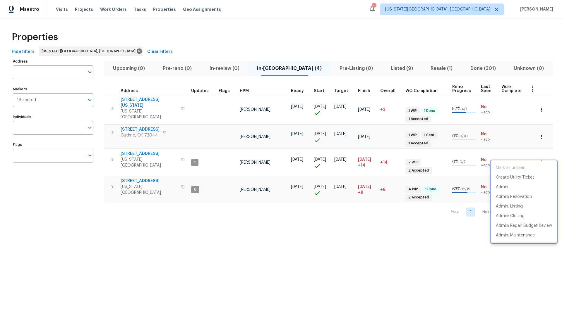
drag, startPoint x: 534, startPoint y: 152, endPoint x: 539, endPoint y: 153, distance: 5.4
click at [536, 153] on div at bounding box center [281, 162] width 562 height 325
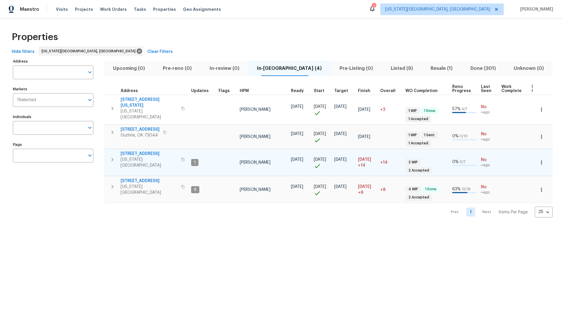
click at [540, 160] on icon "button" at bounding box center [541, 163] width 6 height 6
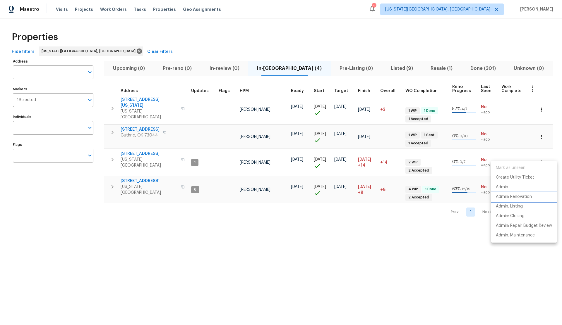
click at [514, 195] on p "Admin: Renovation" at bounding box center [514, 197] width 36 height 6
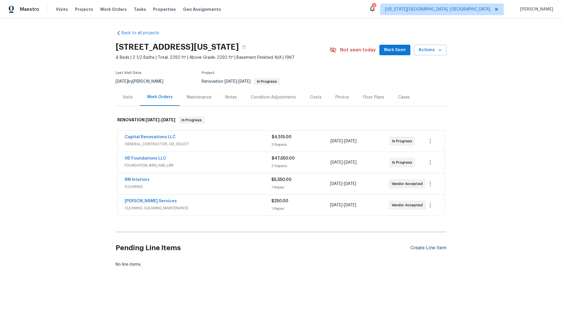
click at [426, 248] on div "Create Line Item" at bounding box center [428, 248] width 36 height 6
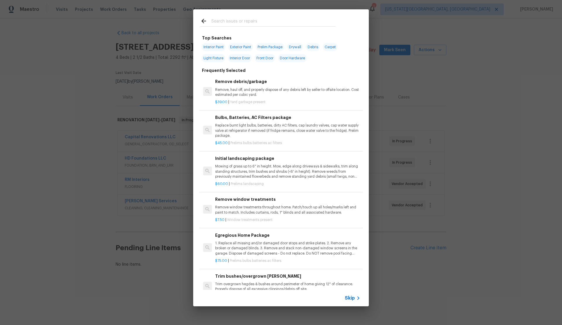
click at [351, 297] on span "Skip" at bounding box center [350, 299] width 10 height 6
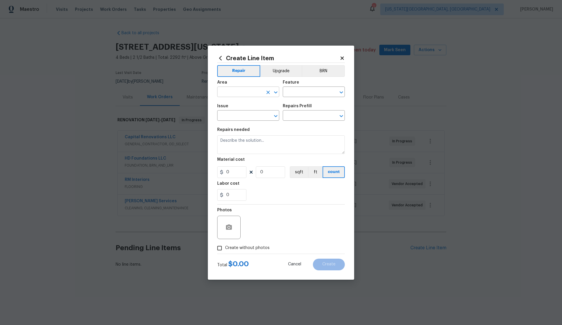
click at [232, 95] on input "text" at bounding box center [240, 92] width 46 height 9
drag, startPoint x: 237, startPoint y: 116, endPoint x: 268, endPoint y: 106, distance: 32.8
click at [237, 116] on li "Interior Overall" at bounding box center [248, 115] width 62 height 10
type input "Interior Overall"
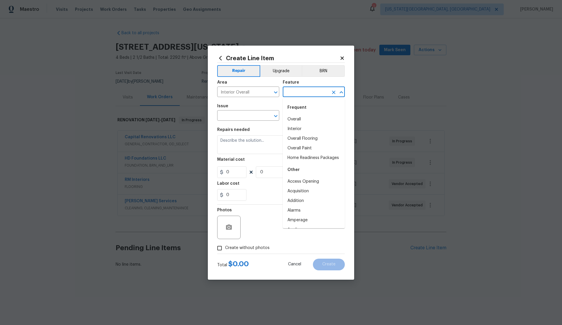
click at [306, 92] on input "text" at bounding box center [306, 92] width 46 height 9
drag, startPoint x: 302, startPoint y: 137, endPoint x: 275, endPoint y: 126, distance: 28.5
click at [300, 135] on li "Overall Flooring" at bounding box center [314, 139] width 62 height 10
type input "Overall Flooring"
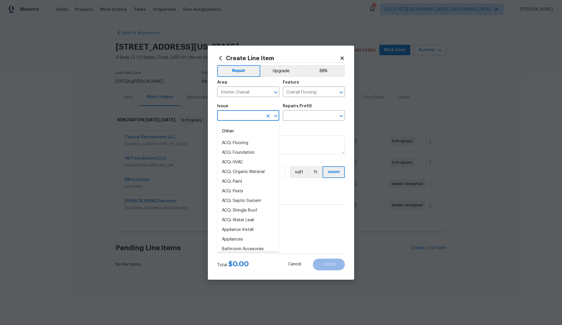
click at [247, 116] on input "text" at bounding box center [240, 116] width 46 height 9
click at [243, 153] on li "Flooring Extras" at bounding box center [248, 153] width 62 height 10
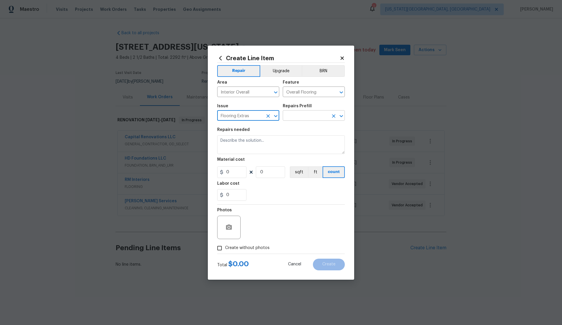
type input "Flooring Extras"
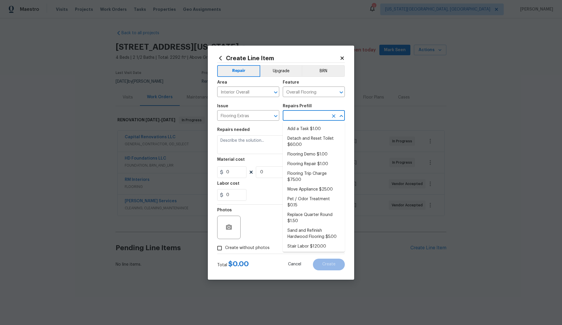
click at [291, 117] on input "text" at bounding box center [306, 116] width 46 height 9
click at [306, 154] on li "Flooring Demo $1.00" at bounding box center [314, 155] width 62 height 10
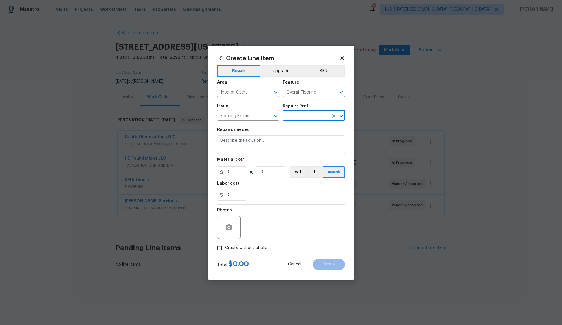
type input "Flooring Demo $1.00"
type textarea "Demo existing flooring."
type input "1"
drag, startPoint x: 265, startPoint y: 172, endPoint x: 259, endPoint y: 172, distance: 5.9
click at [259, 172] on input "1" at bounding box center [270, 172] width 29 height 12
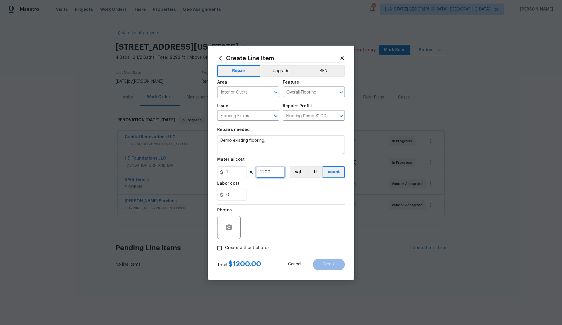
type input "1200"
click at [219, 248] on input "Create without photos" at bounding box center [219, 248] width 11 height 11
checkbox input "true"
click at [263, 224] on textarea at bounding box center [294, 227] width 99 height 23
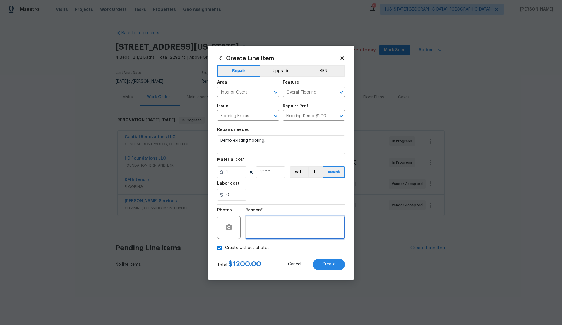
type textarea "."
drag, startPoint x: 270, startPoint y: 171, endPoint x: 257, endPoint y: 172, distance: 12.9
click at [257, 172] on input "1200" at bounding box center [270, 172] width 29 height 12
type input "1000"
click at [274, 222] on textarea "." at bounding box center [294, 227] width 99 height 23
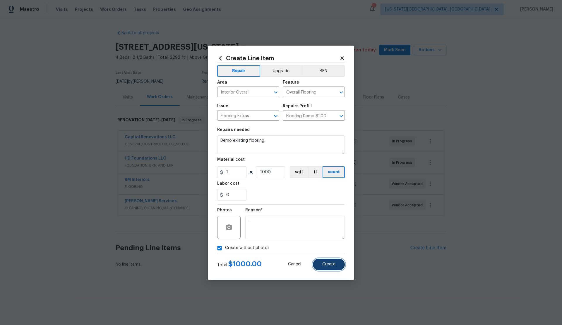
click at [331, 268] on button "Create" at bounding box center [329, 265] width 32 height 12
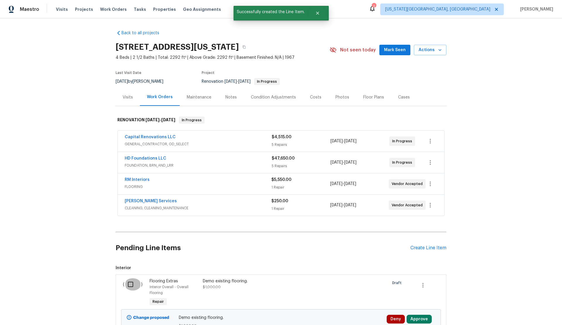
click at [131, 286] on input "checkbox" at bounding box center [132, 285] width 17 height 12
checkbox input "true"
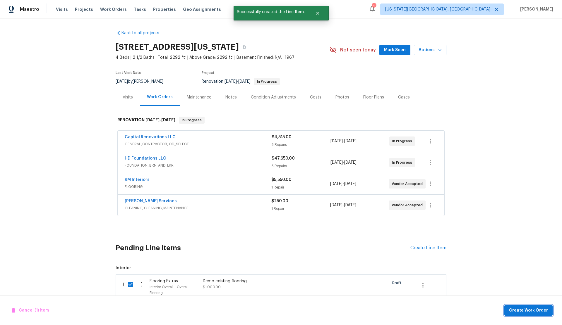
click at [514, 310] on span "Create Work Order" at bounding box center [528, 310] width 39 height 7
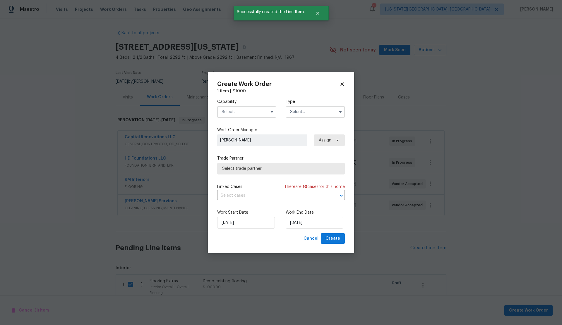
drag, startPoint x: 228, startPoint y: 111, endPoint x: 230, endPoint y: 115, distance: 4.1
click at [228, 111] on input "text" at bounding box center [246, 112] width 59 height 12
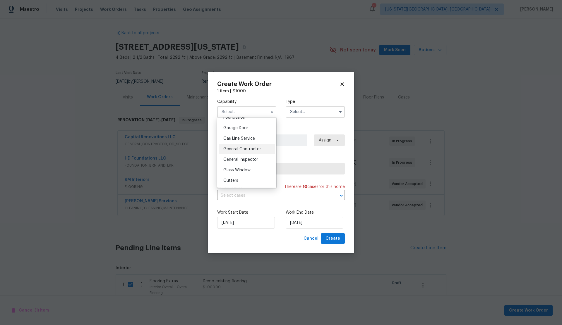
scroll to position [255, 0]
click at [244, 151] on span "General Contractor" at bounding box center [242, 149] width 38 height 4
type input "General Contractor"
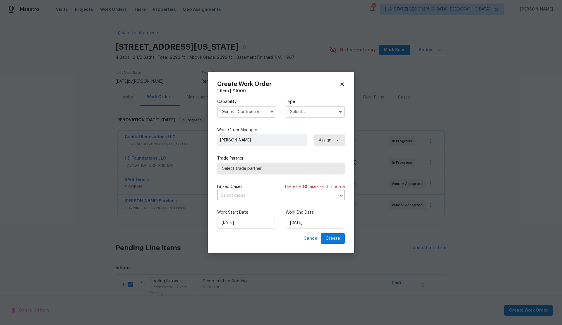
click at [292, 113] on input "text" at bounding box center [315, 112] width 59 height 12
drag, startPoint x: 301, startPoint y: 160, endPoint x: 292, endPoint y: 161, distance: 9.4
click at [301, 160] on span "Renovation" at bounding box center [303, 160] width 22 height 4
type input "Renovation"
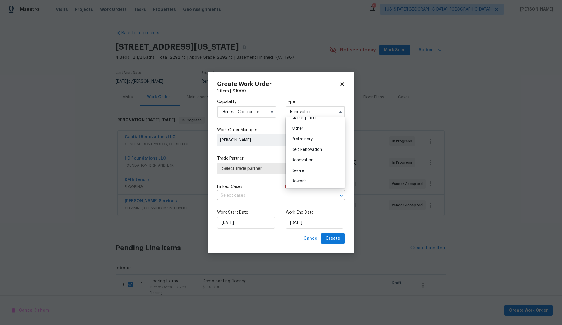
scroll to position [0, 0]
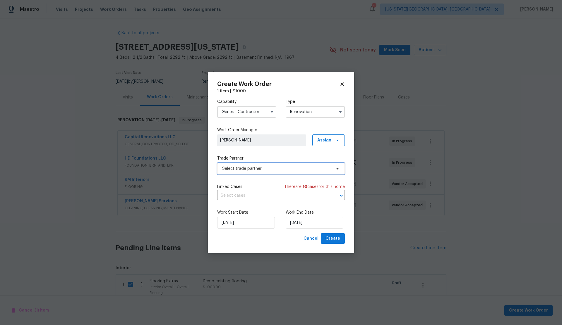
click at [273, 166] on span "Select trade partner" at bounding box center [276, 169] width 109 height 6
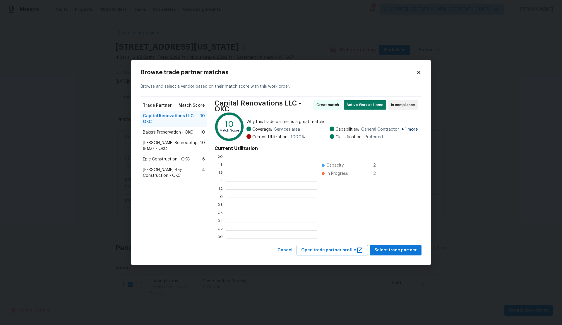
scroll to position [82, 91]
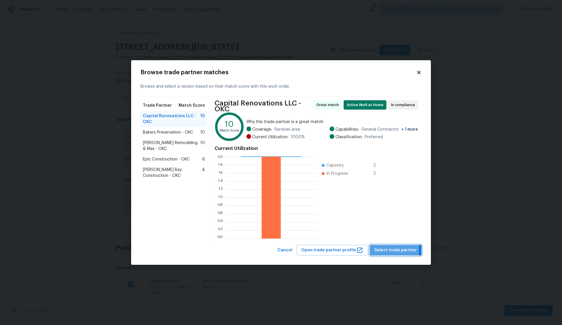
click at [385, 251] on span "Select trade partner" at bounding box center [395, 250] width 42 height 7
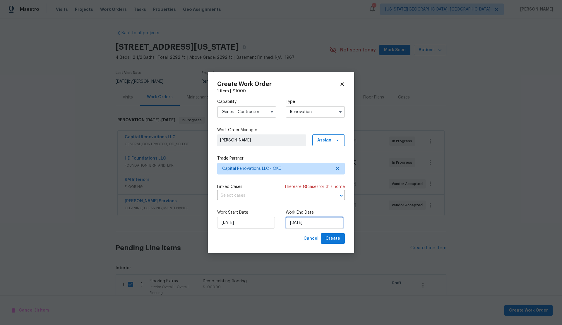
click at [321, 227] on input "8/26/2025" at bounding box center [315, 223] width 58 height 12
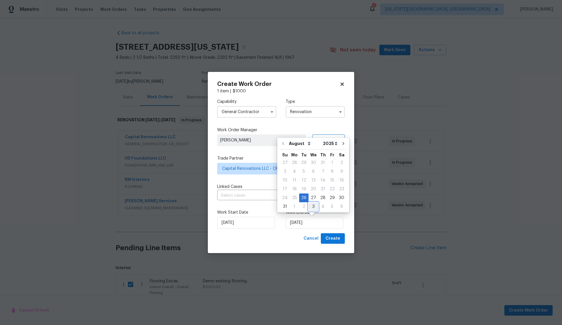
click at [311, 207] on div "3" at bounding box center [313, 207] width 10 height 8
type input "9/3/2025"
select select "8"
click at [337, 239] on span "Create" at bounding box center [332, 238] width 15 height 7
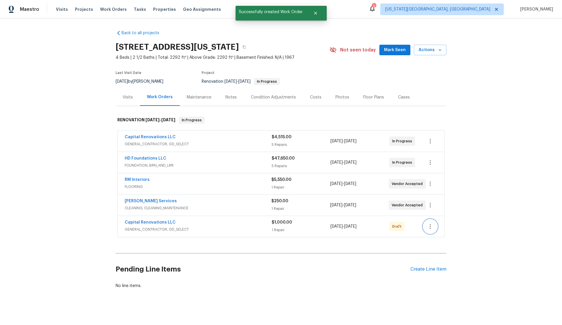
click at [431, 231] on button "button" at bounding box center [430, 227] width 14 height 14
click at [441, 235] on li "Confirm and Send to Vendor" at bounding box center [455, 237] width 65 height 10
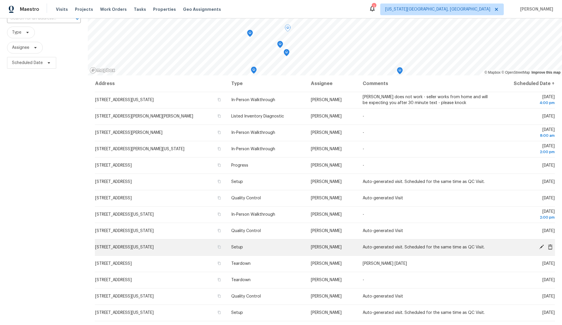
scroll to position [48, 0]
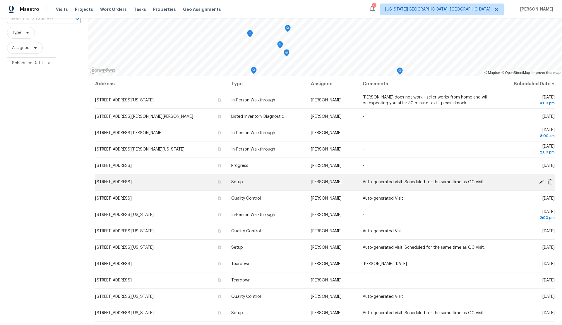
click at [540, 181] on icon at bounding box center [541, 181] width 5 height 5
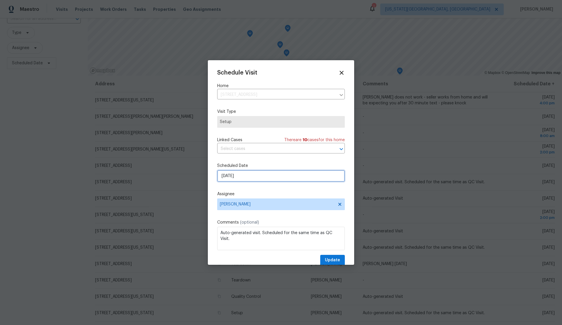
click at [255, 173] on input "[DATE]" at bounding box center [281, 176] width 128 height 12
select select "8"
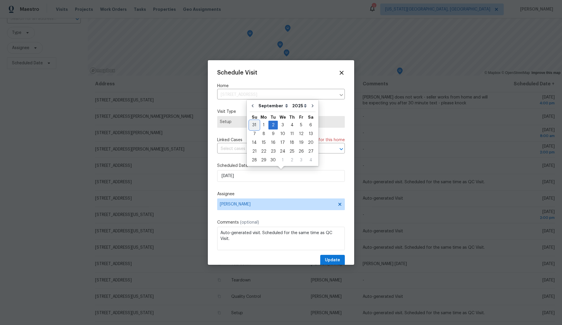
click at [254, 124] on div "31" at bounding box center [254, 125] width 9 height 8
type input "[DATE]"
select select "7"
click at [299, 151] on div "29" at bounding box center [301, 151] width 9 height 8
type input "[DATE]"
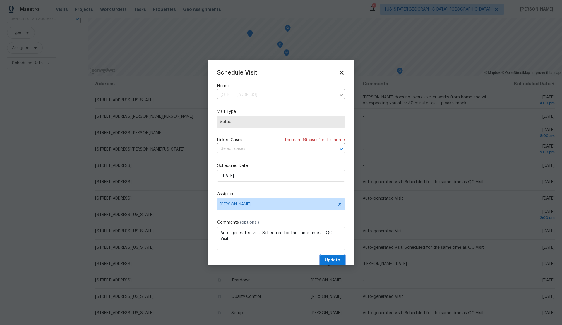
click at [334, 259] on span "Update" at bounding box center [332, 260] width 15 height 7
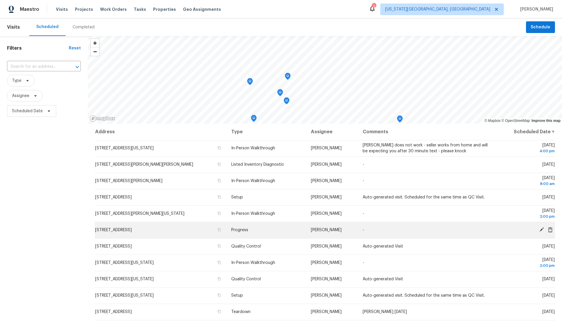
click at [541, 230] on icon at bounding box center [541, 230] width 5 height 5
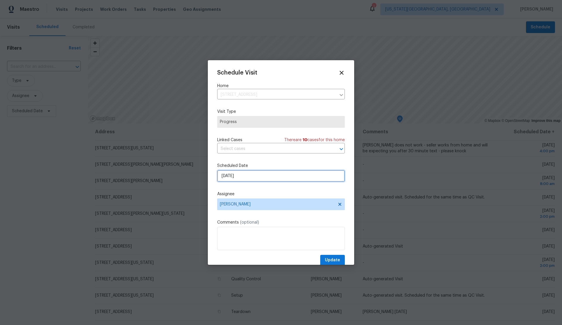
click at [252, 176] on input "[DATE]" at bounding box center [281, 176] width 128 height 12
select select "8"
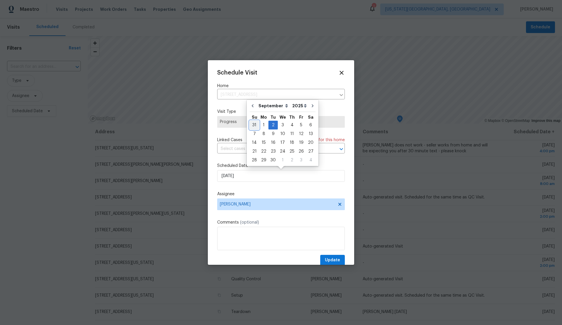
click at [254, 124] on div "31" at bounding box center [254, 125] width 9 height 8
type input "[DATE]"
select select "7"
click at [300, 151] on div "29" at bounding box center [301, 151] width 9 height 8
type input "[DATE]"
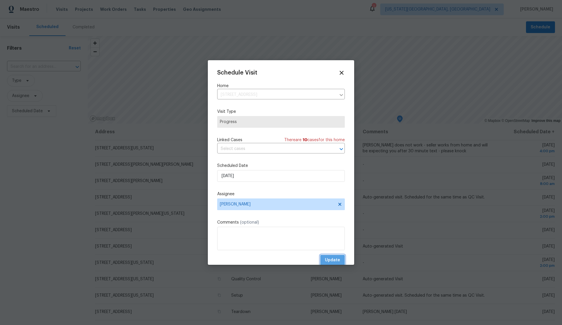
click at [337, 260] on span "Update" at bounding box center [332, 260] width 15 height 7
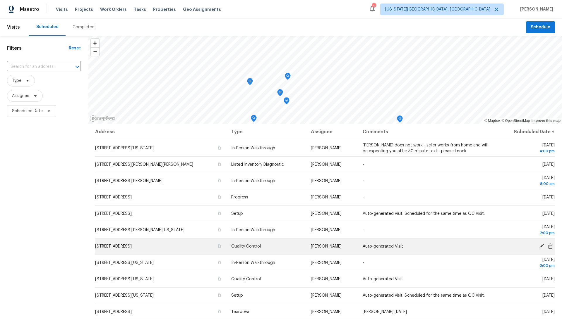
click at [540, 245] on icon at bounding box center [541, 246] width 5 height 5
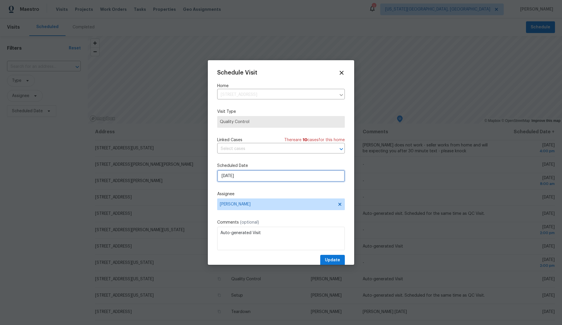
select select "8"
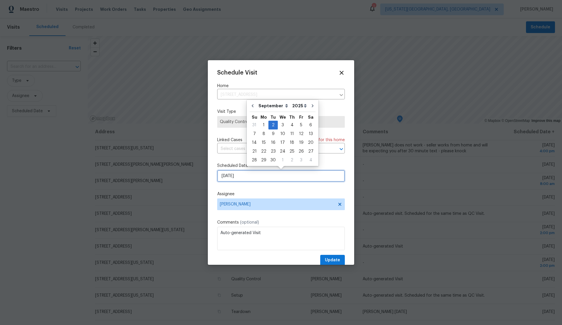
click at [255, 179] on input "[DATE]" at bounding box center [281, 176] width 128 height 12
click at [255, 126] on div "31" at bounding box center [254, 125] width 9 height 8
type input "[DATE]"
select select "7"
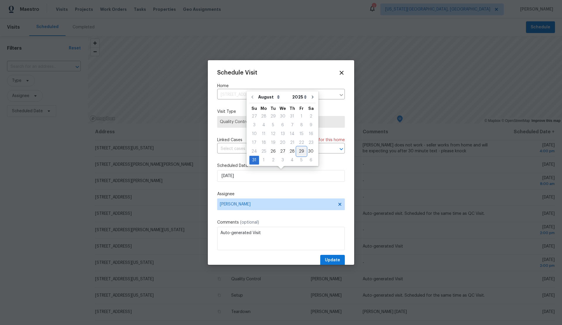
click at [299, 151] on div "29" at bounding box center [301, 151] width 9 height 8
type input "[DATE]"
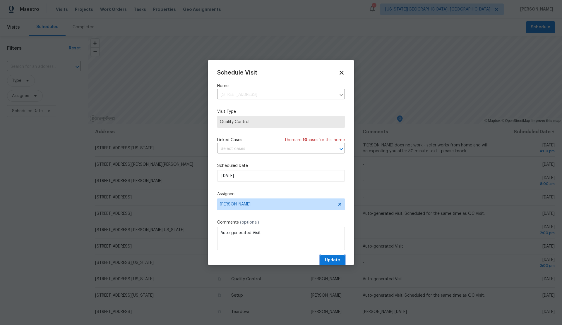
click at [336, 260] on span "Update" at bounding box center [332, 260] width 15 height 7
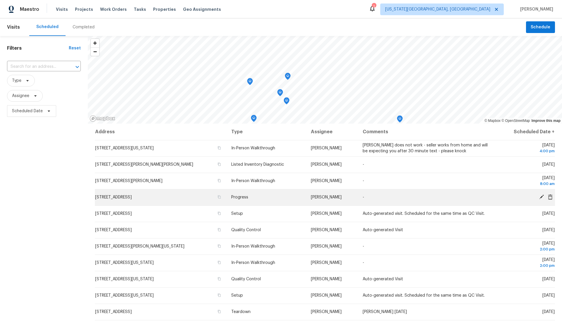
click at [550, 197] on icon at bounding box center [549, 197] width 5 height 5
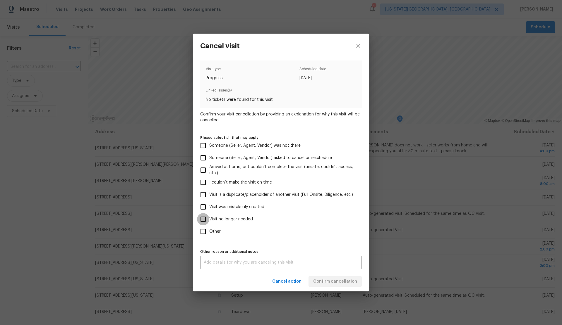
click at [204, 219] on input "Visit no longer needed" at bounding box center [203, 219] width 12 height 12
checkbox input "true"
click at [252, 262] on textarea at bounding box center [281, 263] width 154 height 4
type textarea "."
click at [355, 242] on div "Visit type Progress Scheduled date [DATE] Linked issues(s) No tickets were foun…" at bounding box center [281, 165] width 162 height 209
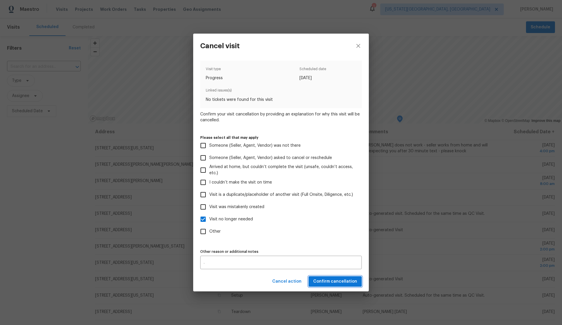
click at [341, 279] on span "Confirm cancellation" at bounding box center [335, 281] width 44 height 7
